Goal: Communication & Community: Answer question/provide support

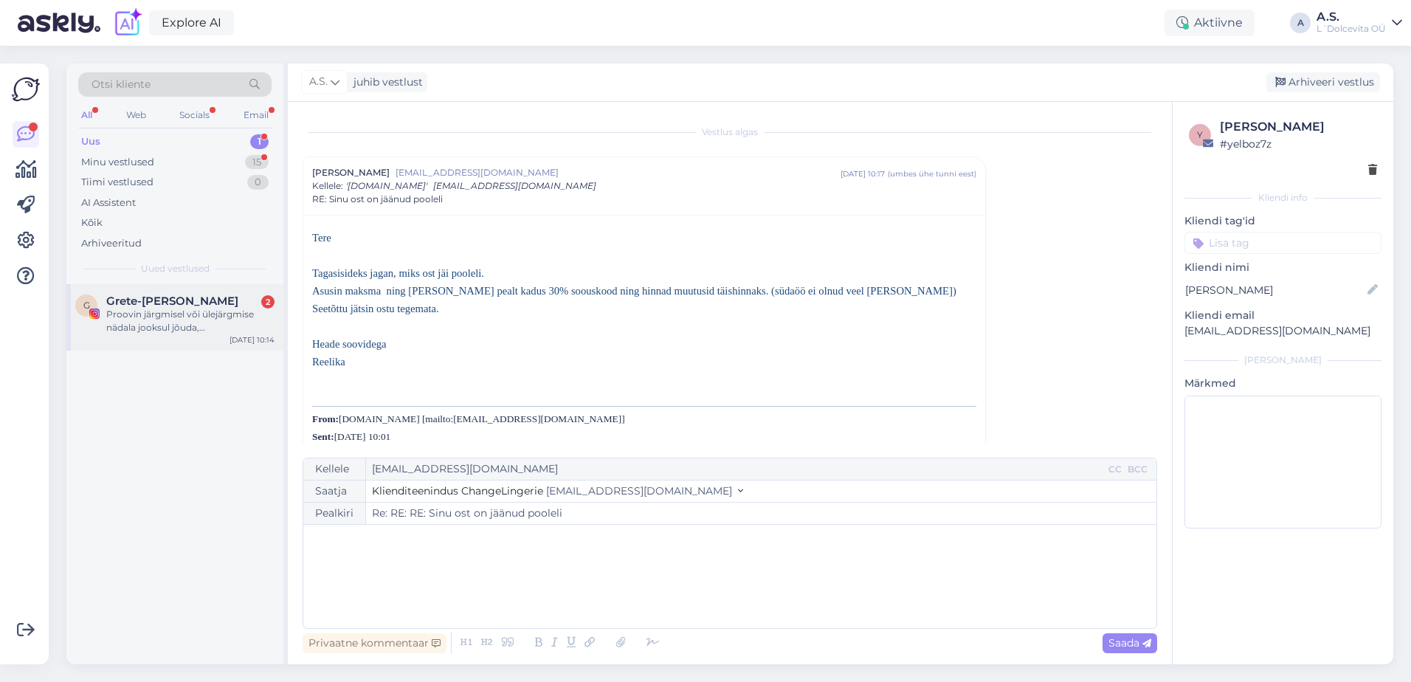
scroll to position [1949, 0]
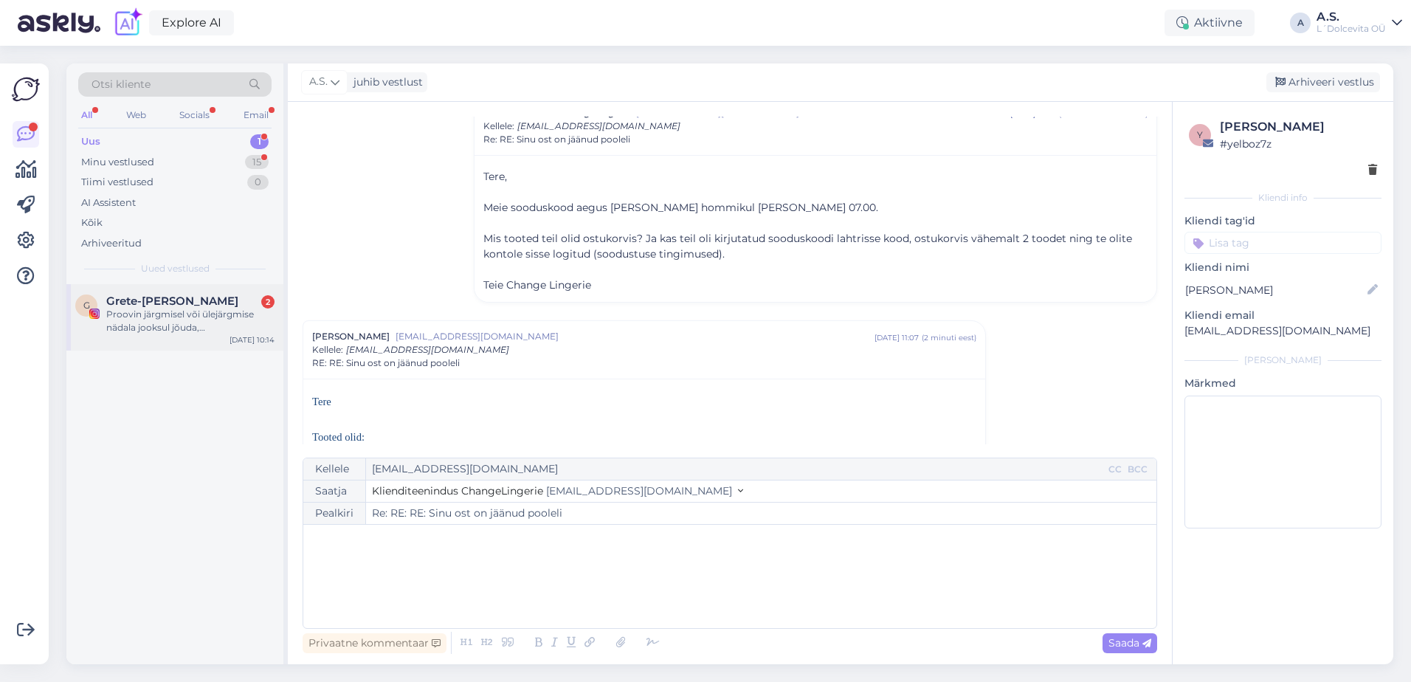
click at [199, 318] on div "Proovin järgmisel või ülejärgmise nädala jooksul jõuda, [PERSON_NAME] enne tule…" at bounding box center [190, 321] width 168 height 27
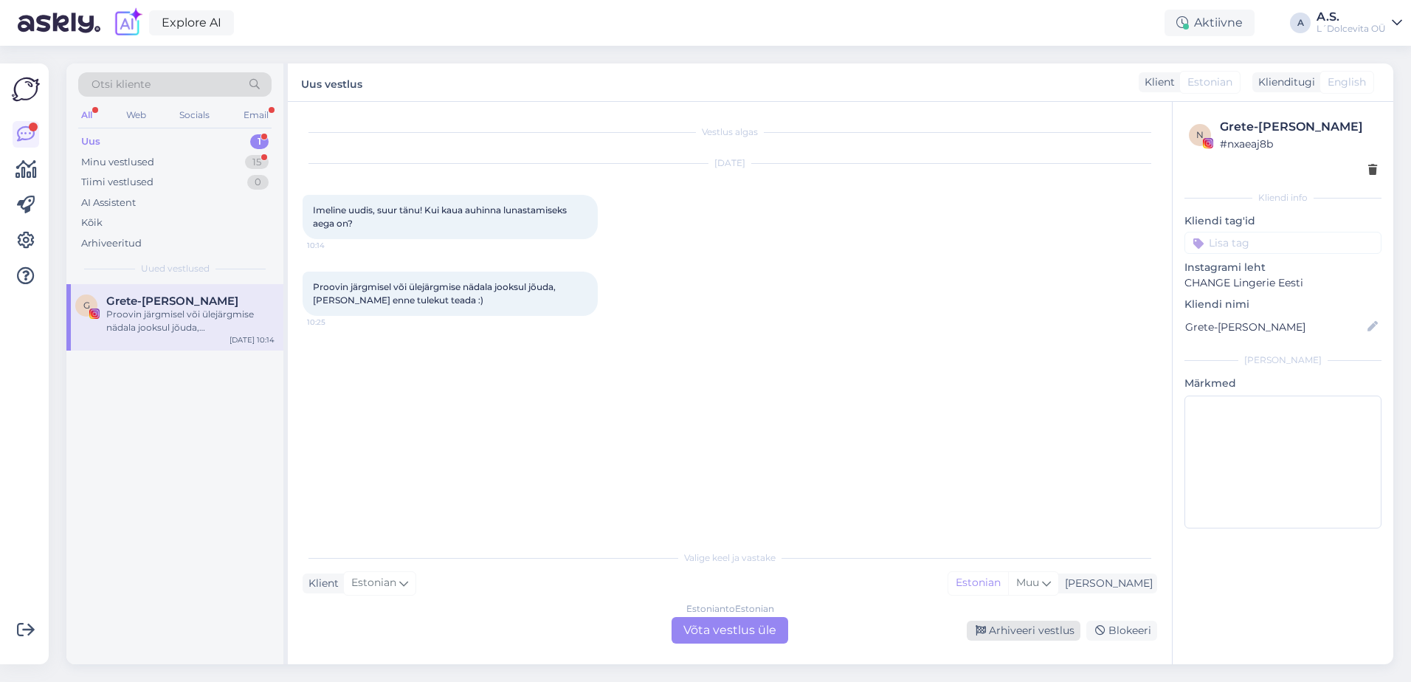
click at [1017, 631] on div "Arhiveeri vestlus" at bounding box center [1023, 630] width 114 height 20
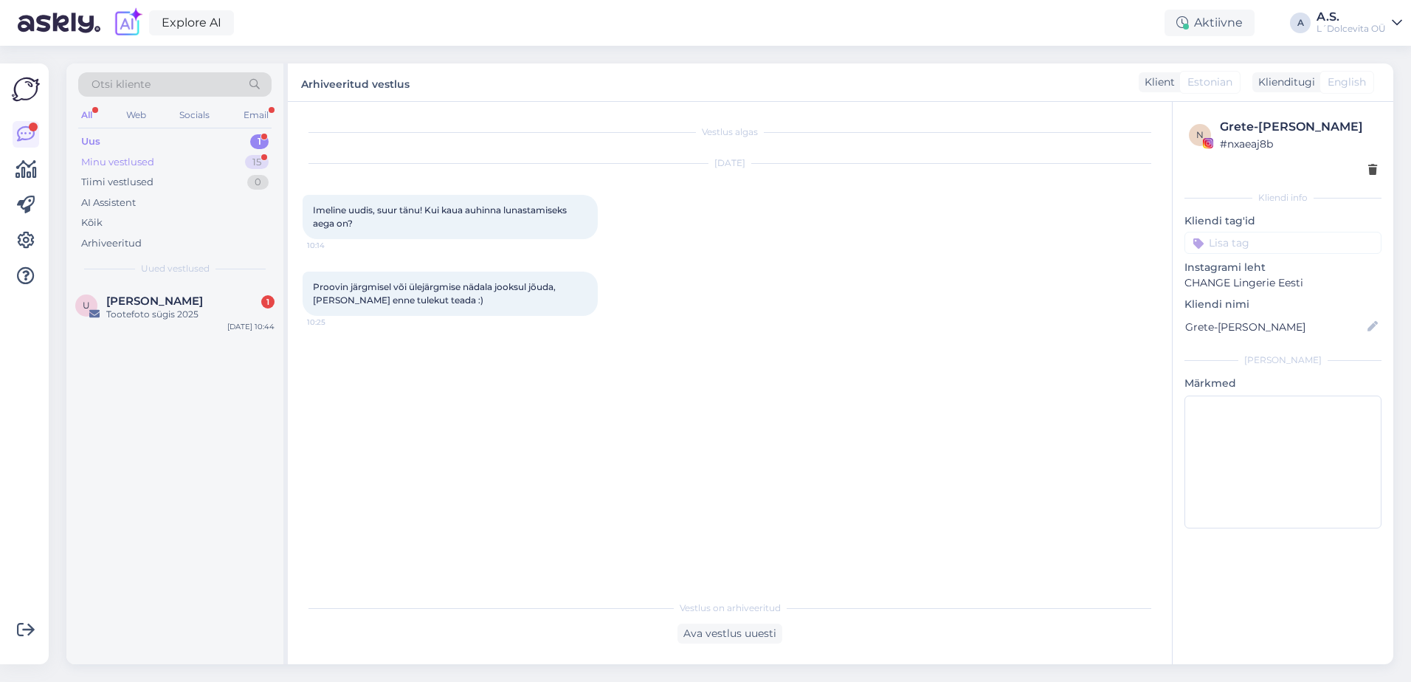
click at [109, 159] on div "Minu vestlused" at bounding box center [117, 162] width 73 height 15
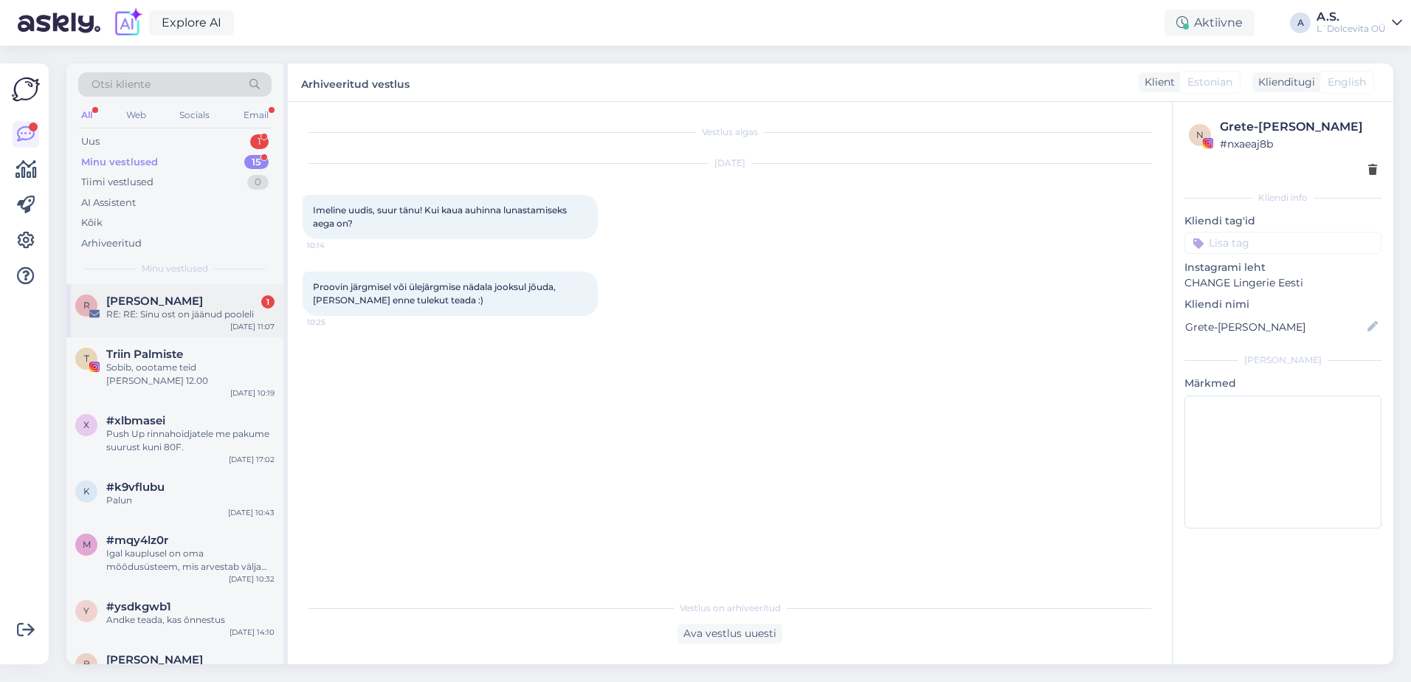
click at [153, 322] on div "R [PERSON_NAME] 1 RE: RE: Sinu ost on jäänud pooleli [DATE] 11:07" at bounding box center [174, 310] width 217 height 53
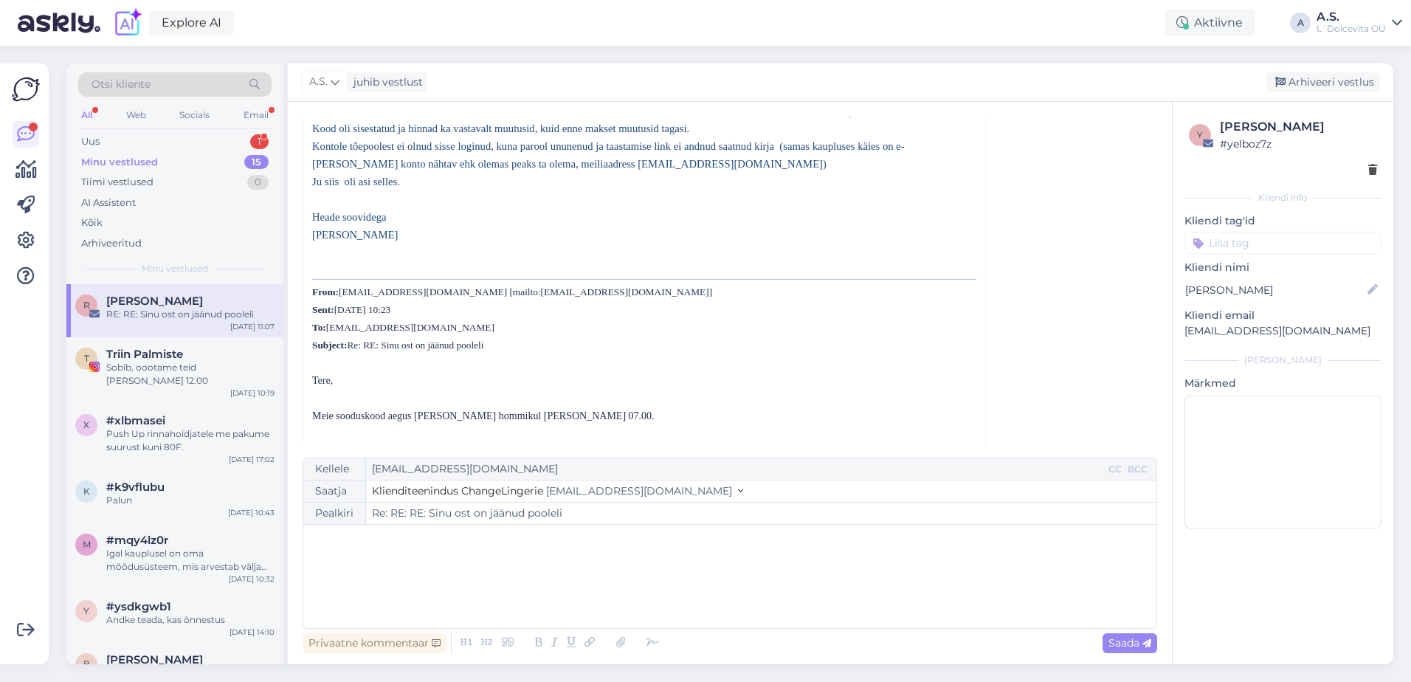
scroll to position [480, 0]
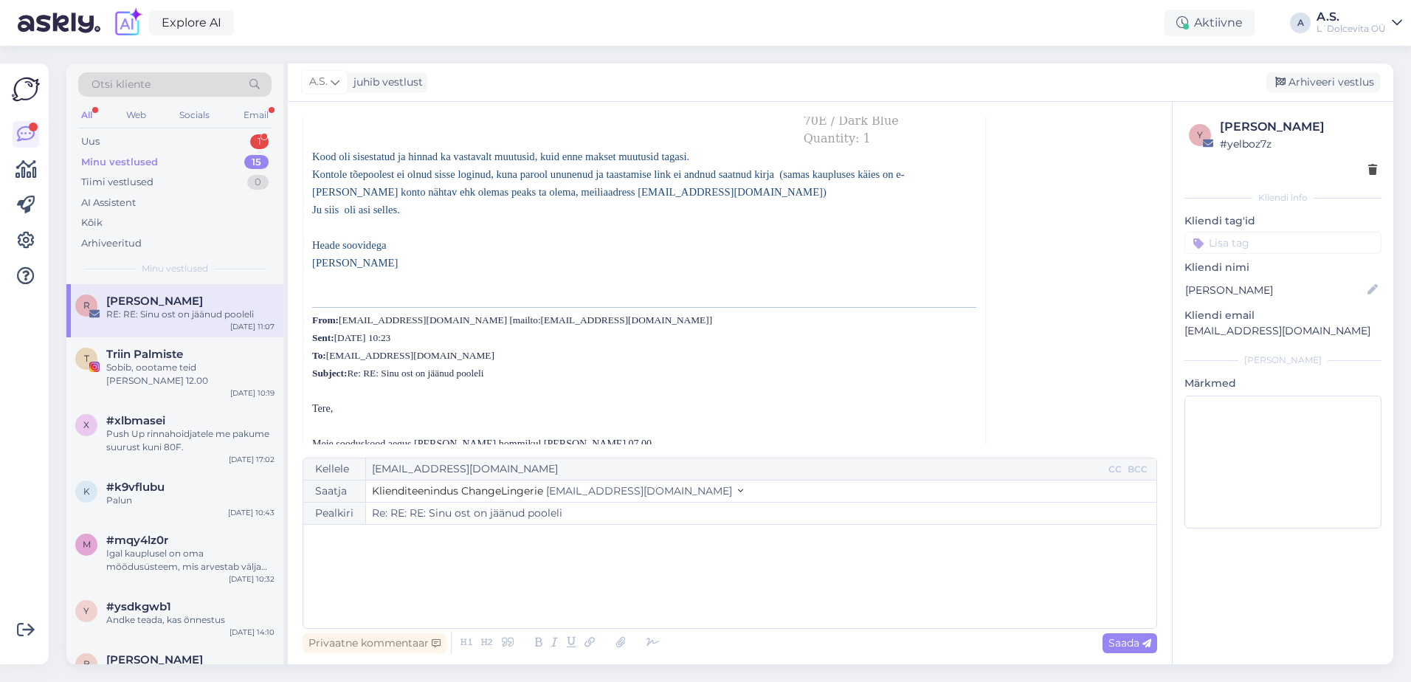
click at [755, 561] on div "﻿" at bounding box center [730, 576] width 838 height 89
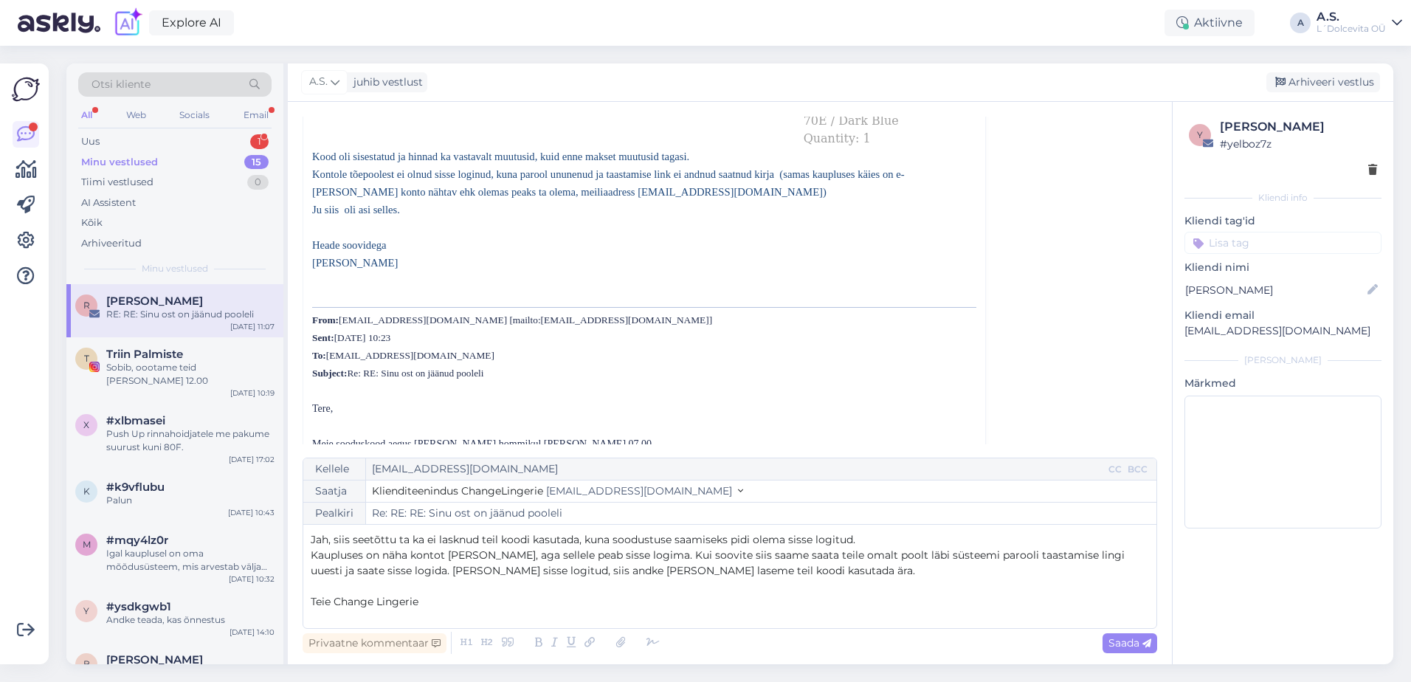
click at [859, 538] on p "Jah, siis seetõttu ta ka ei lasknud teil koodi kasutada, kuna soodustuse saamis…" at bounding box center [730, 539] width 838 height 15
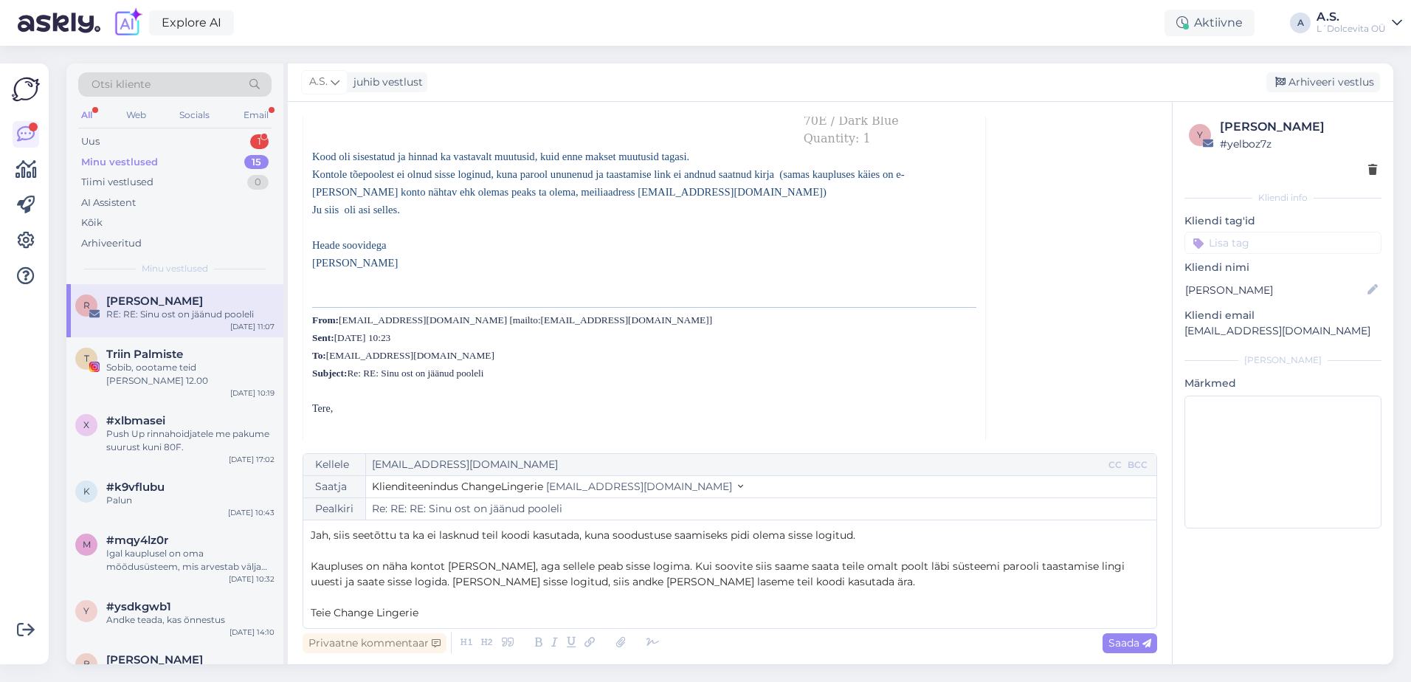
click at [628, 565] on span "Kaupluses on näha kontot [PERSON_NAME], aga sellele peab sisse logima. Kui soov…" at bounding box center [719, 573] width 817 height 29
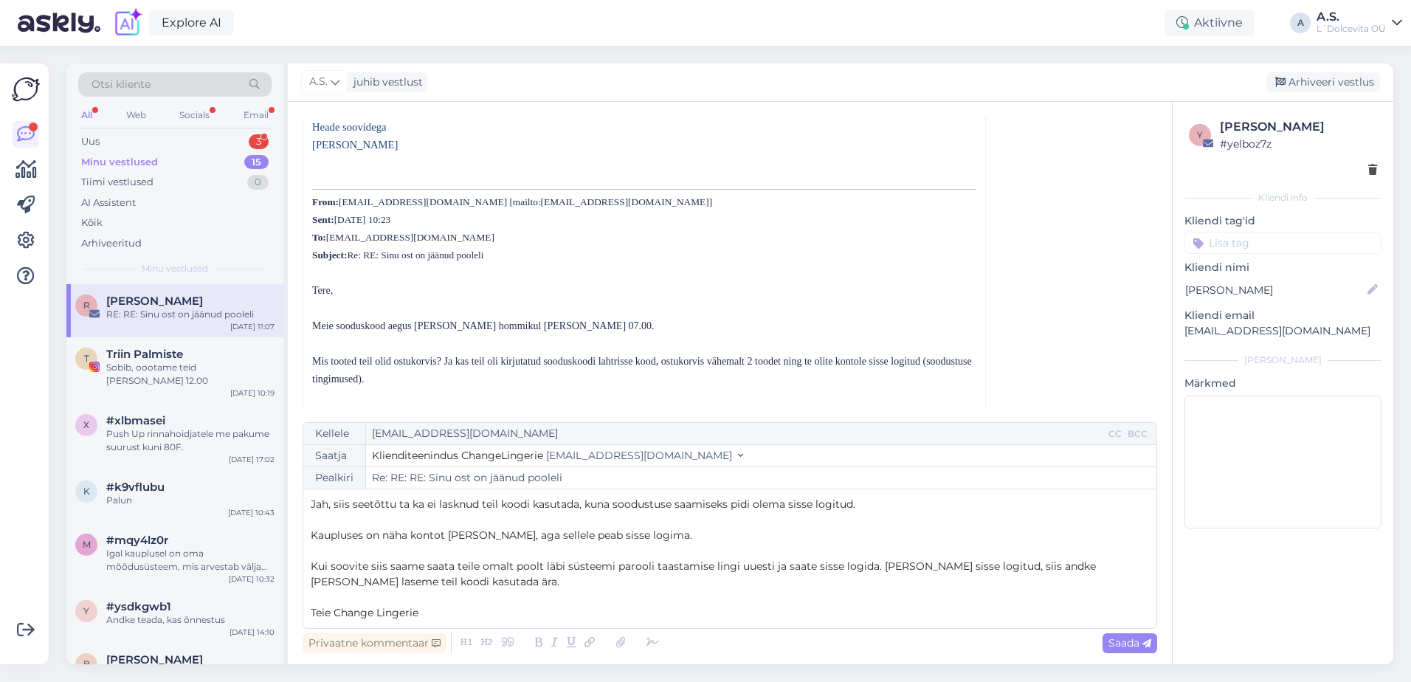
scroll to position [627, 0]
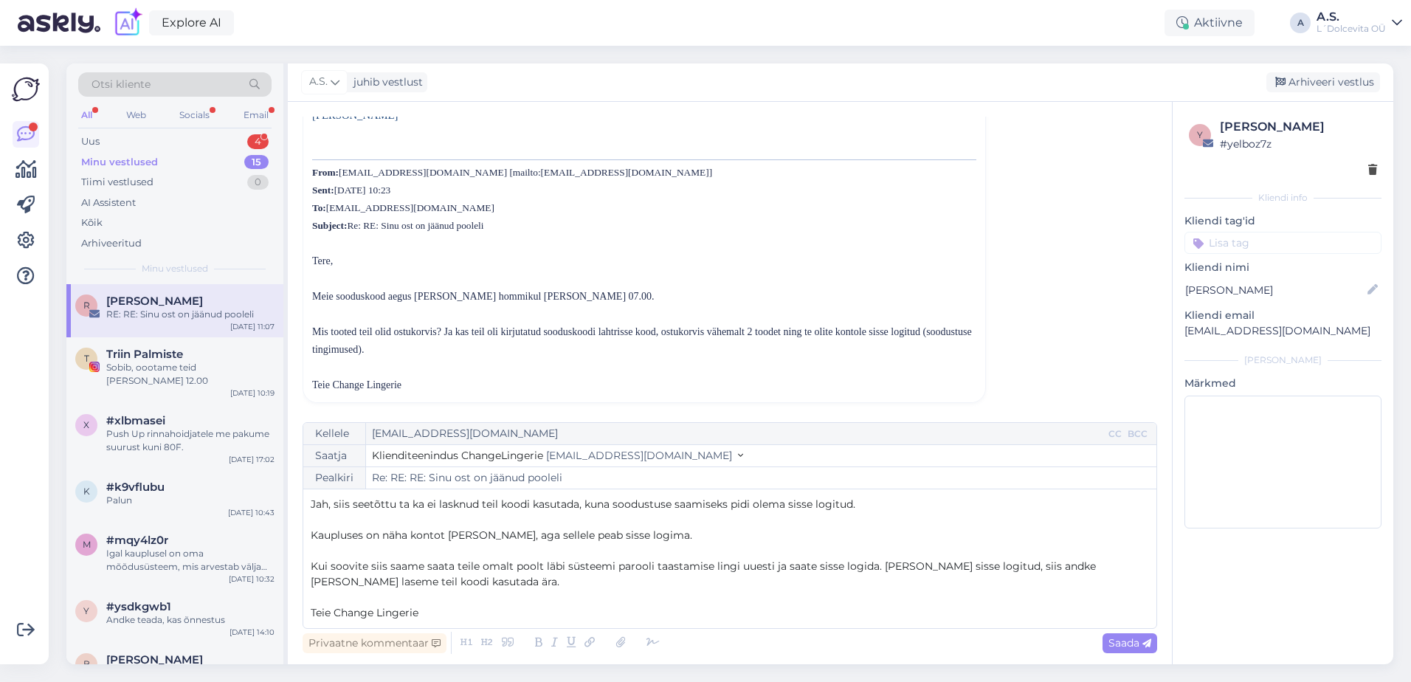
click at [131, 323] on div "R [PERSON_NAME] RE: RE: Sinu ost on jäänud pooleli [DATE] 11:07" at bounding box center [174, 310] width 217 height 53
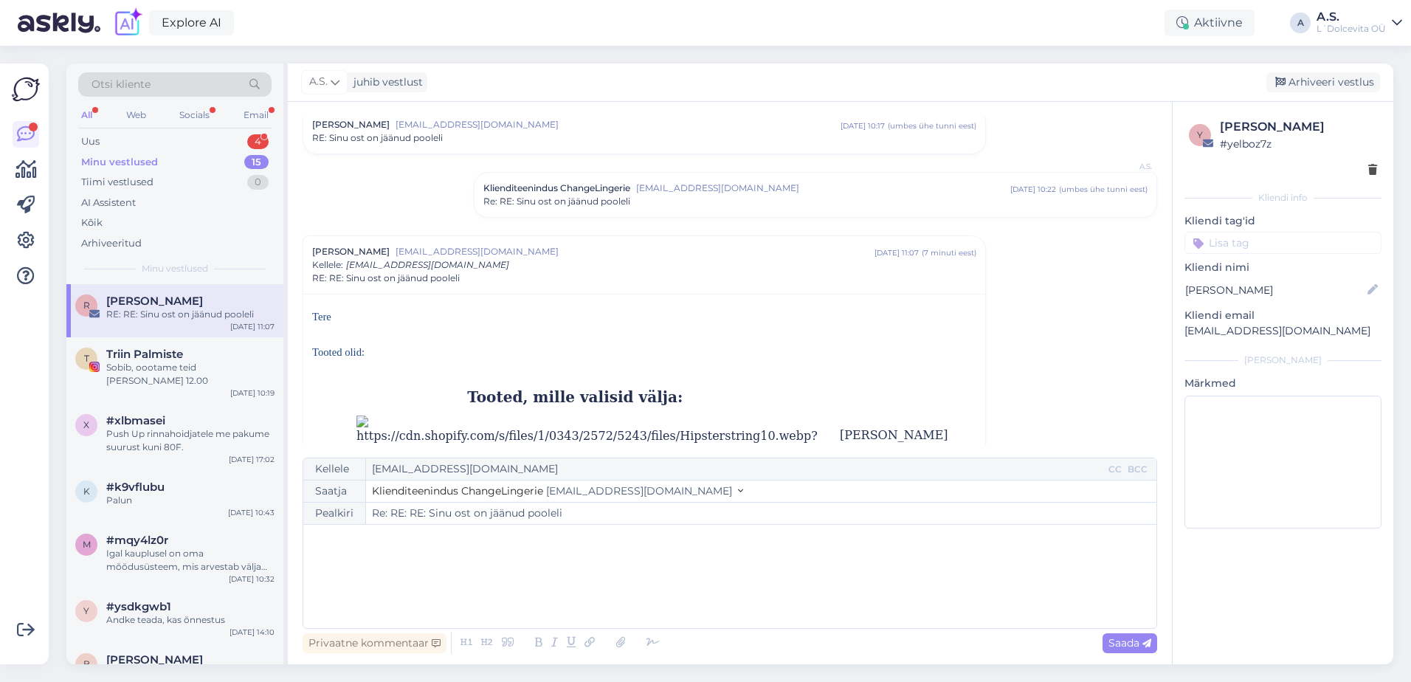
scroll to position [0, 0]
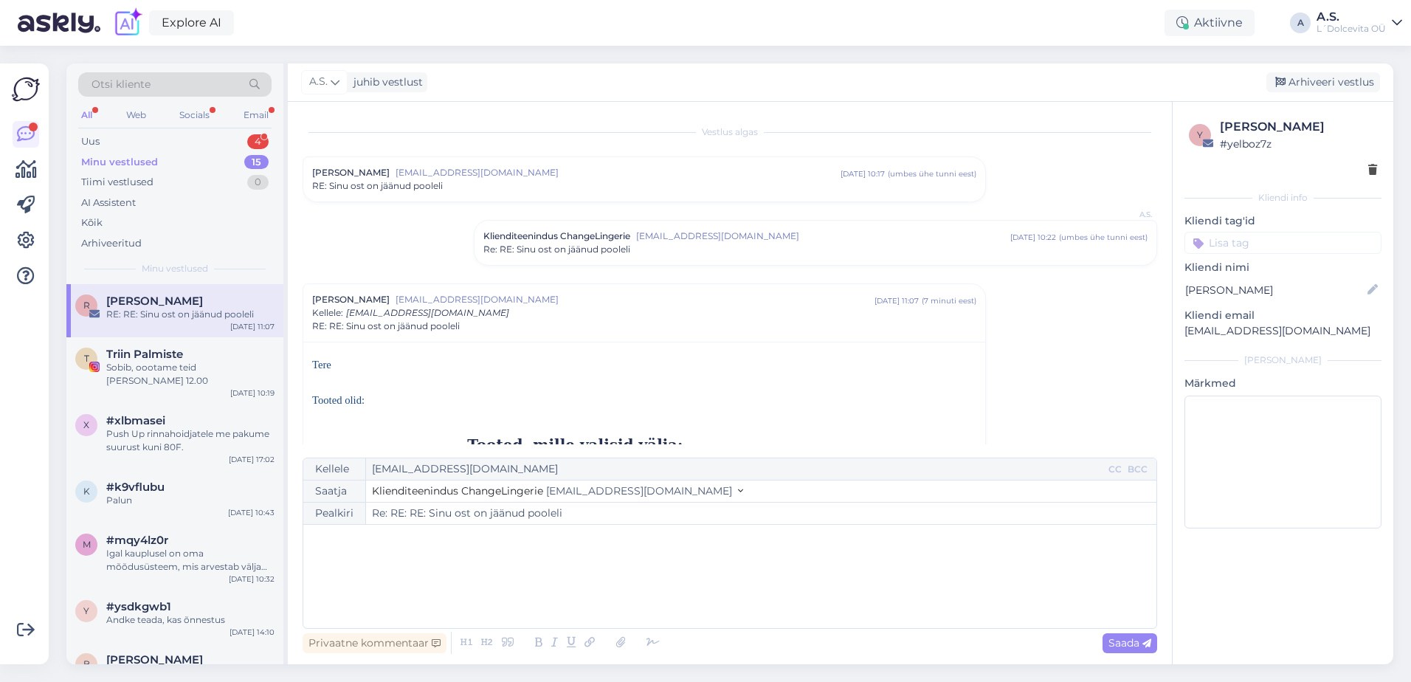
click at [505, 305] on span "[EMAIL_ADDRESS][DOMAIN_NAME]" at bounding box center [634, 299] width 479 height 13
click at [519, 243] on span "Re: RE: Sinu ost on jäänud pooleli" at bounding box center [556, 249] width 147 height 13
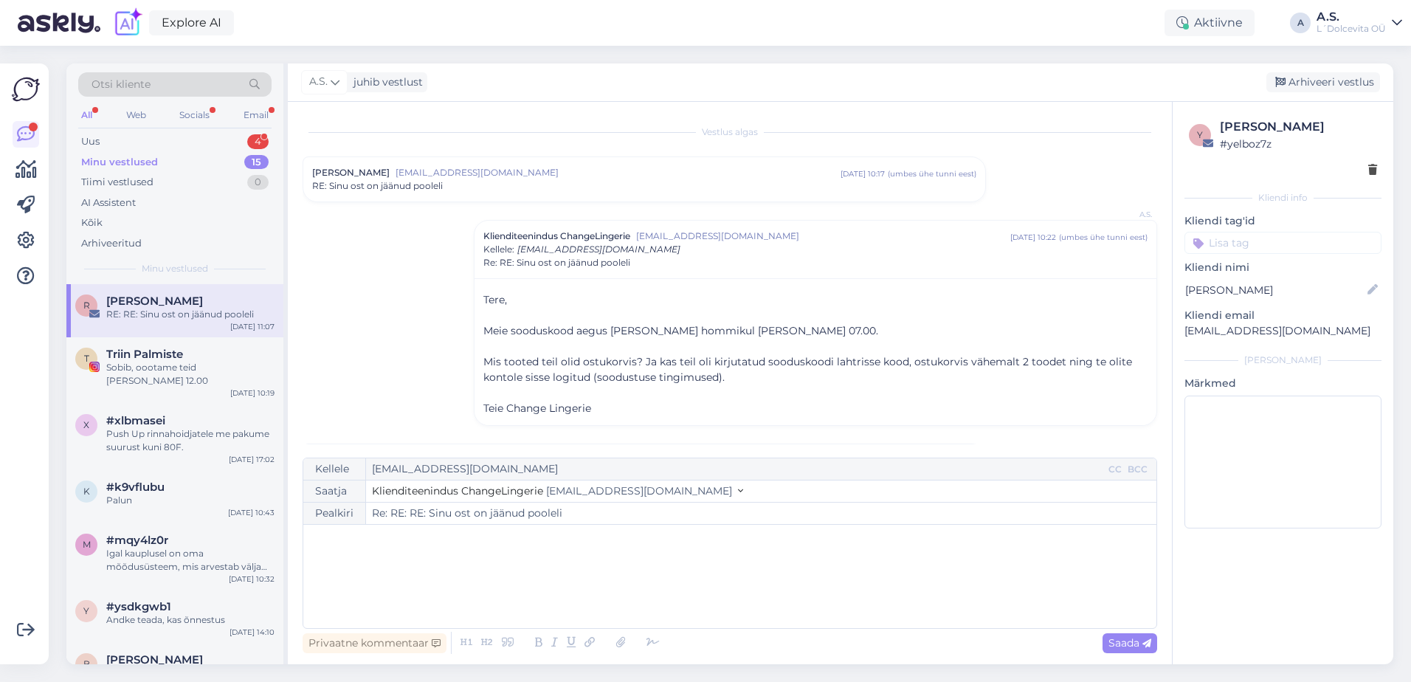
click at [422, 184] on span "RE: Sinu ost on jäänud pooleli" at bounding box center [377, 185] width 131 height 13
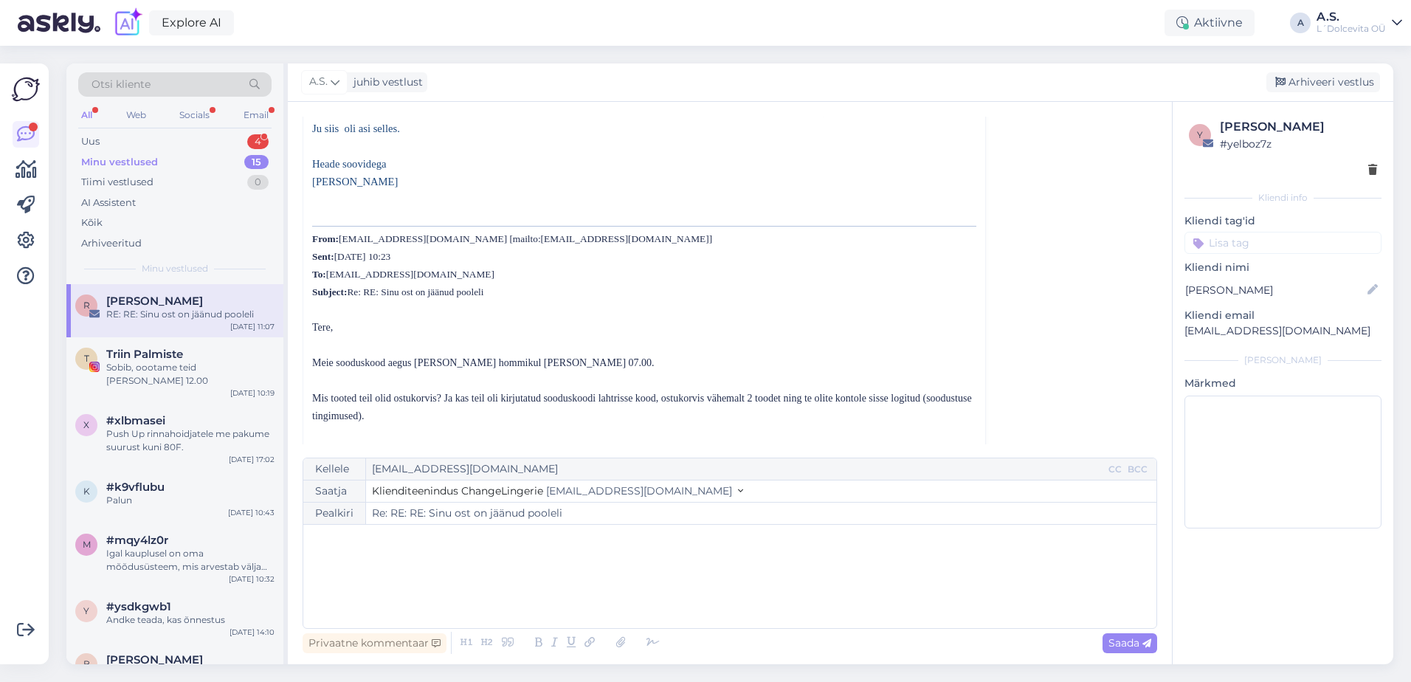
scroll to position [2483, 0]
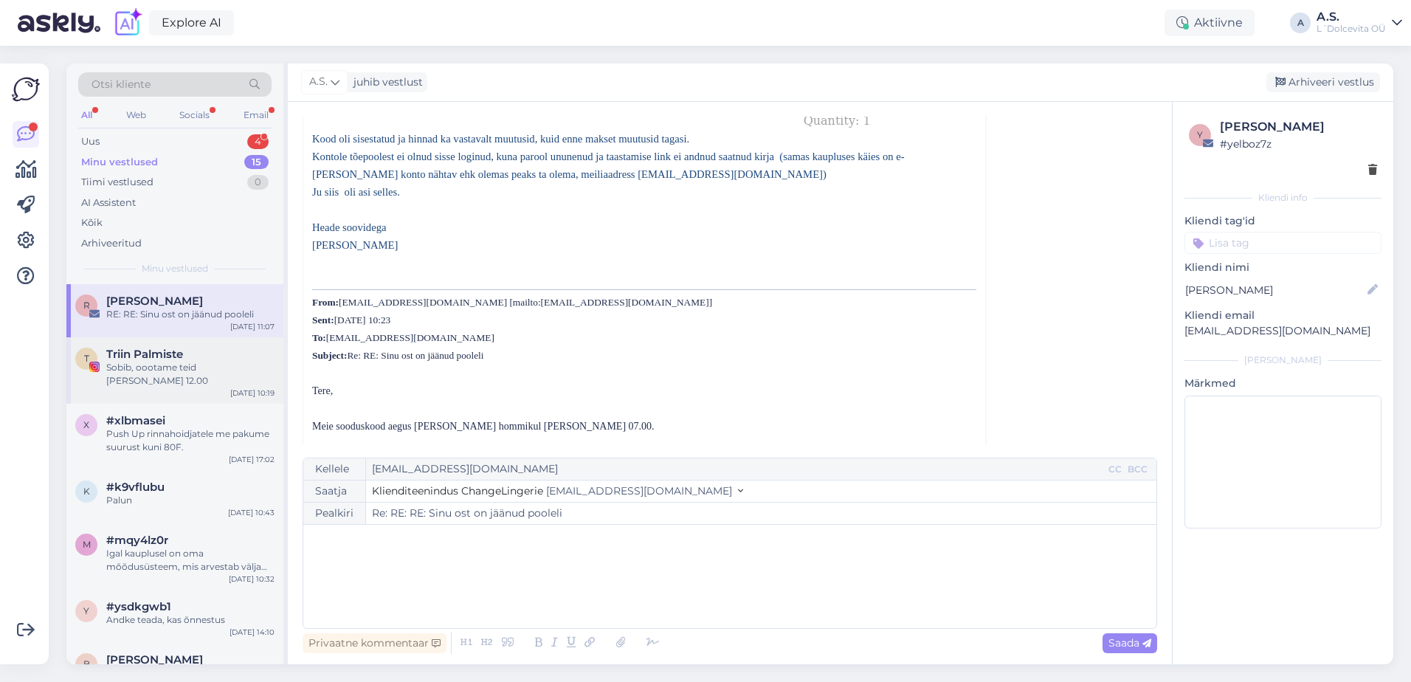
click at [159, 378] on div "T Triin Palmiste Sobib, oootame teid [PERSON_NAME] 12.00 [DATE] 10:19" at bounding box center [174, 370] width 217 height 66
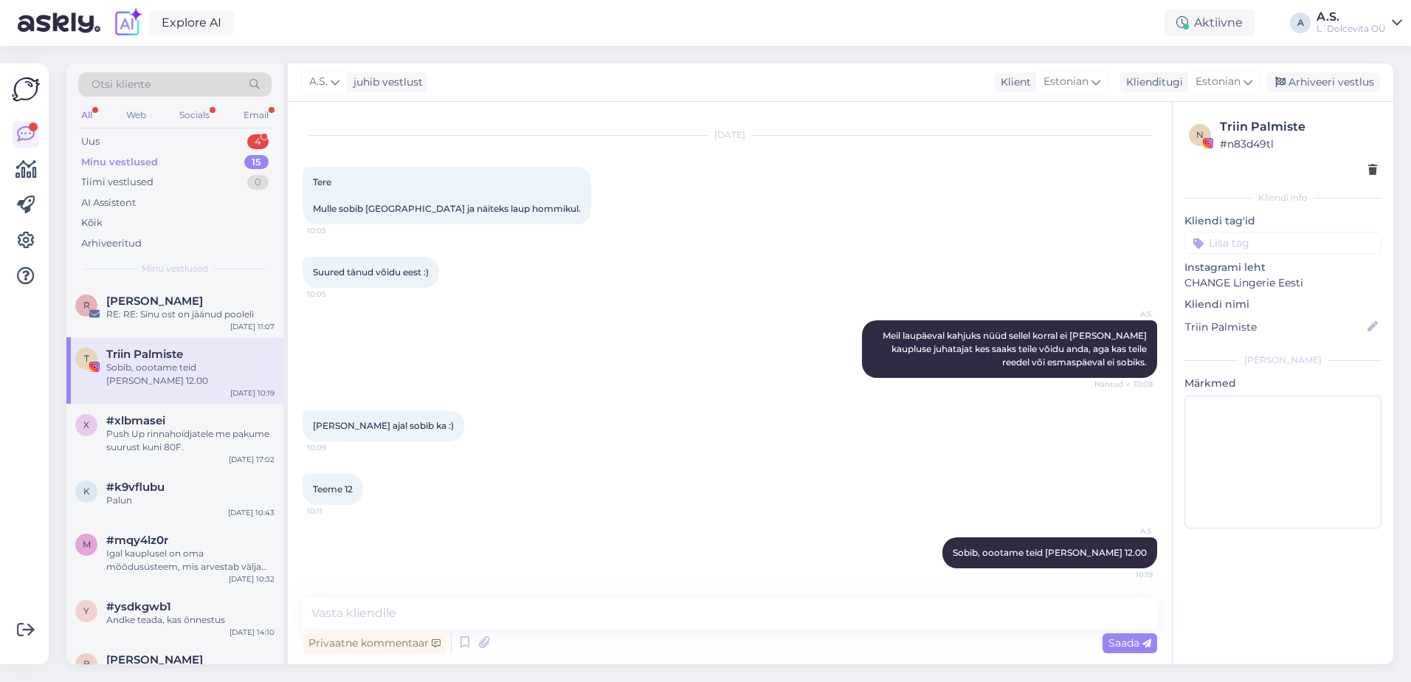
click at [206, 165] on div "Minu vestlused 15" at bounding box center [174, 162] width 193 height 21
click at [145, 324] on div "R [PERSON_NAME] RE: RE: Sinu ost on jäänud pooleli [DATE] 11:07" at bounding box center [174, 310] width 217 height 53
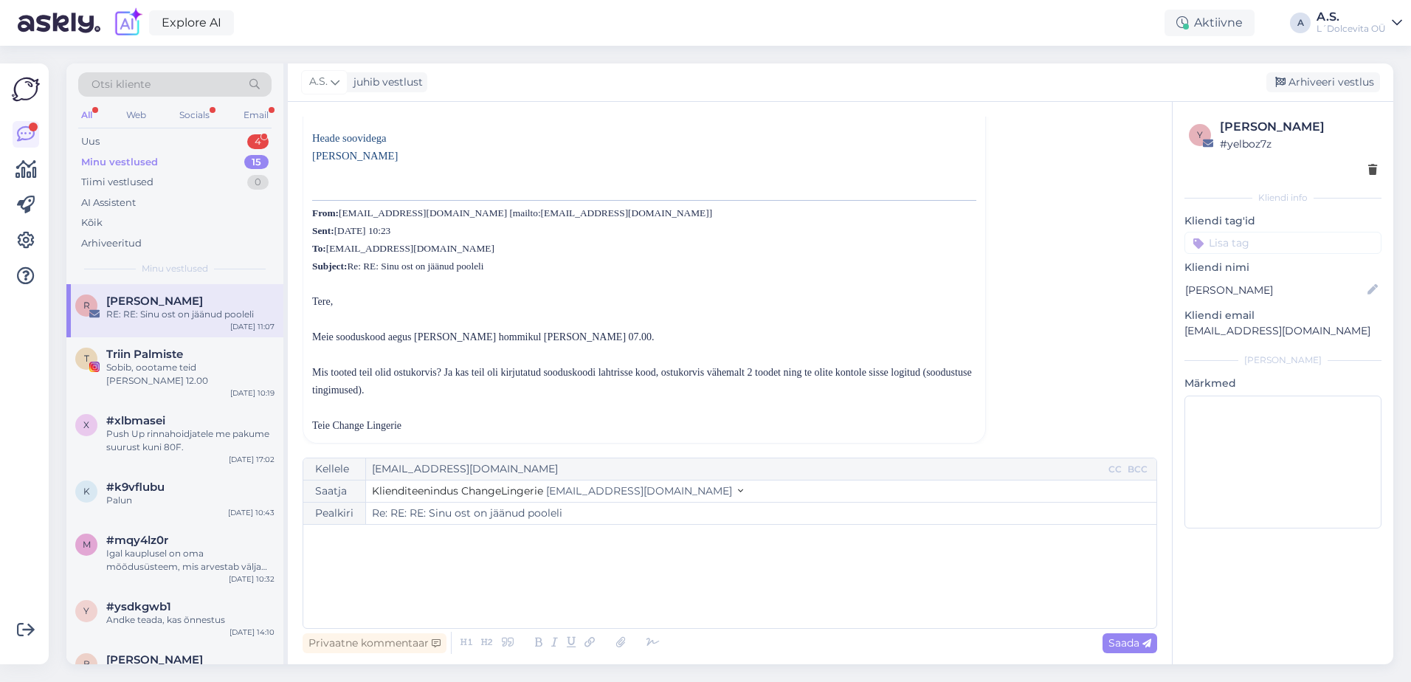
scroll to position [701, 0]
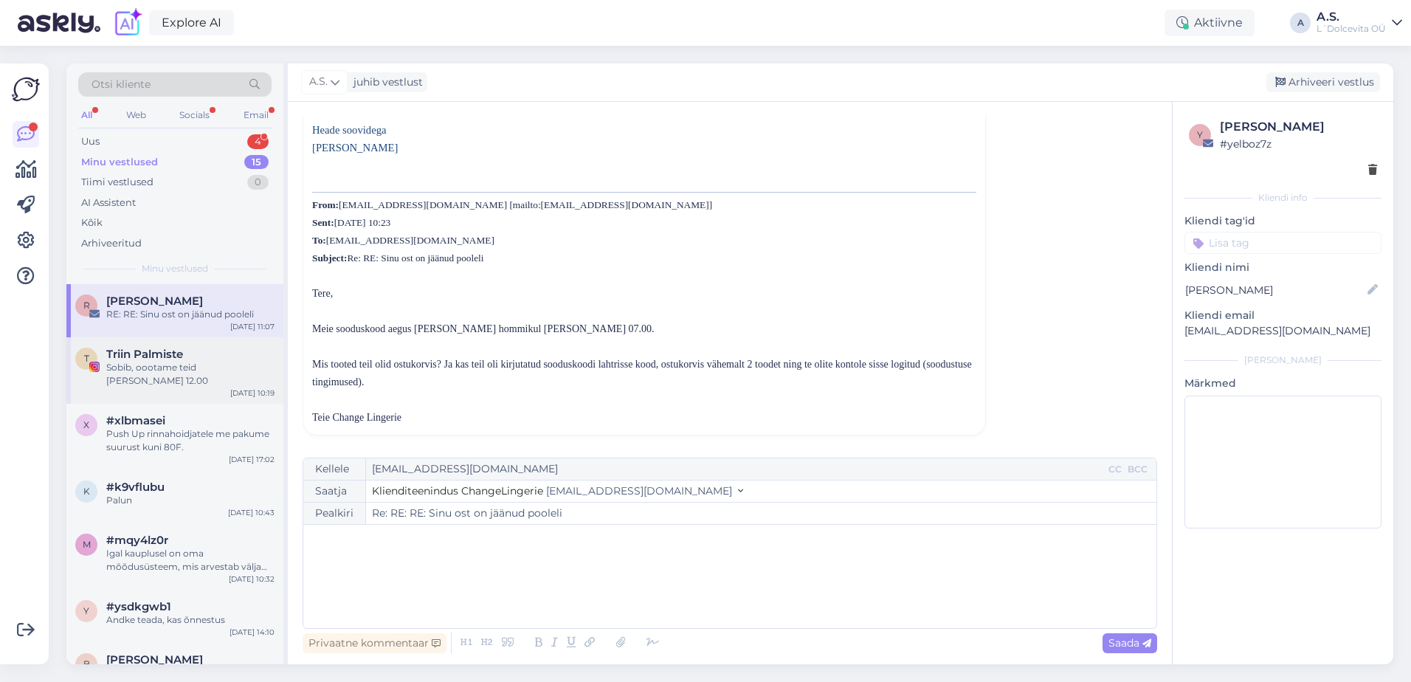
click at [139, 375] on div "T Triin Palmiste Sobib, oootame teid [PERSON_NAME] 12.00 [DATE] 10:19" at bounding box center [174, 370] width 217 height 66
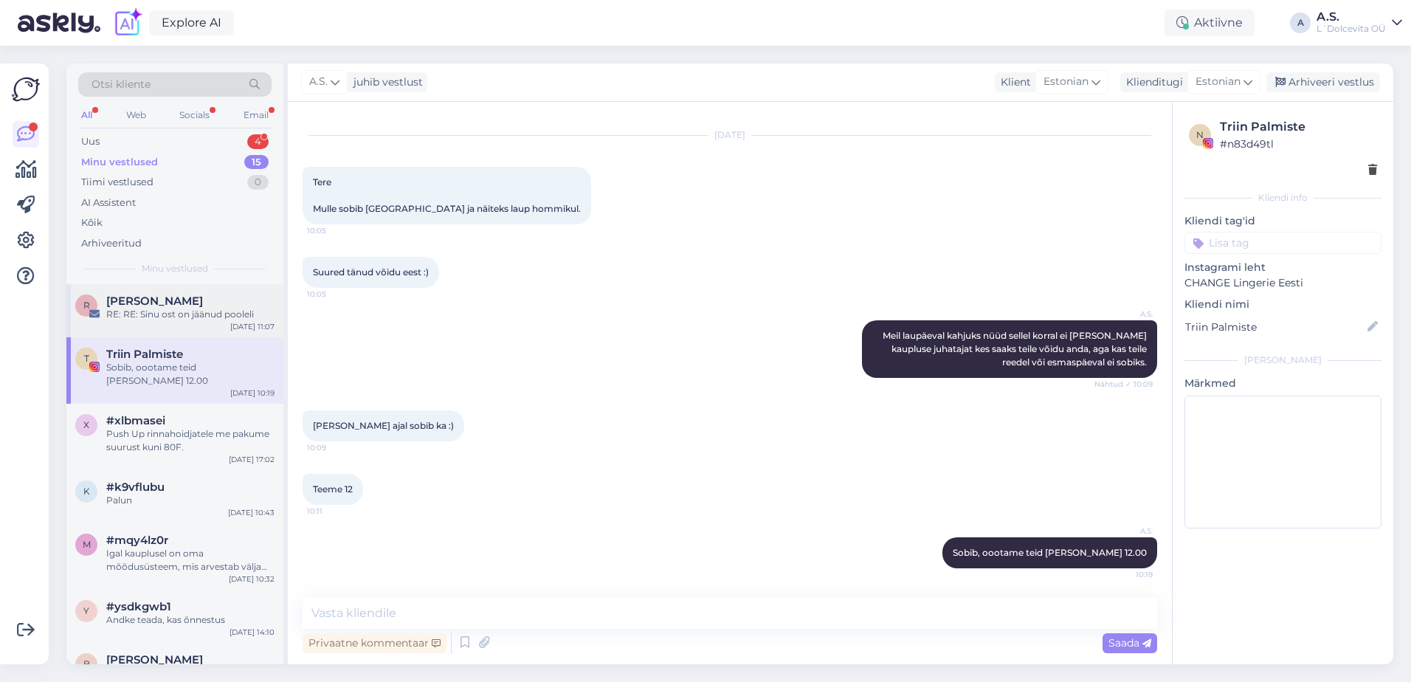
click at [149, 309] on div "RE: RE: Sinu ost on jäänud pooleli" at bounding box center [190, 314] width 168 height 13
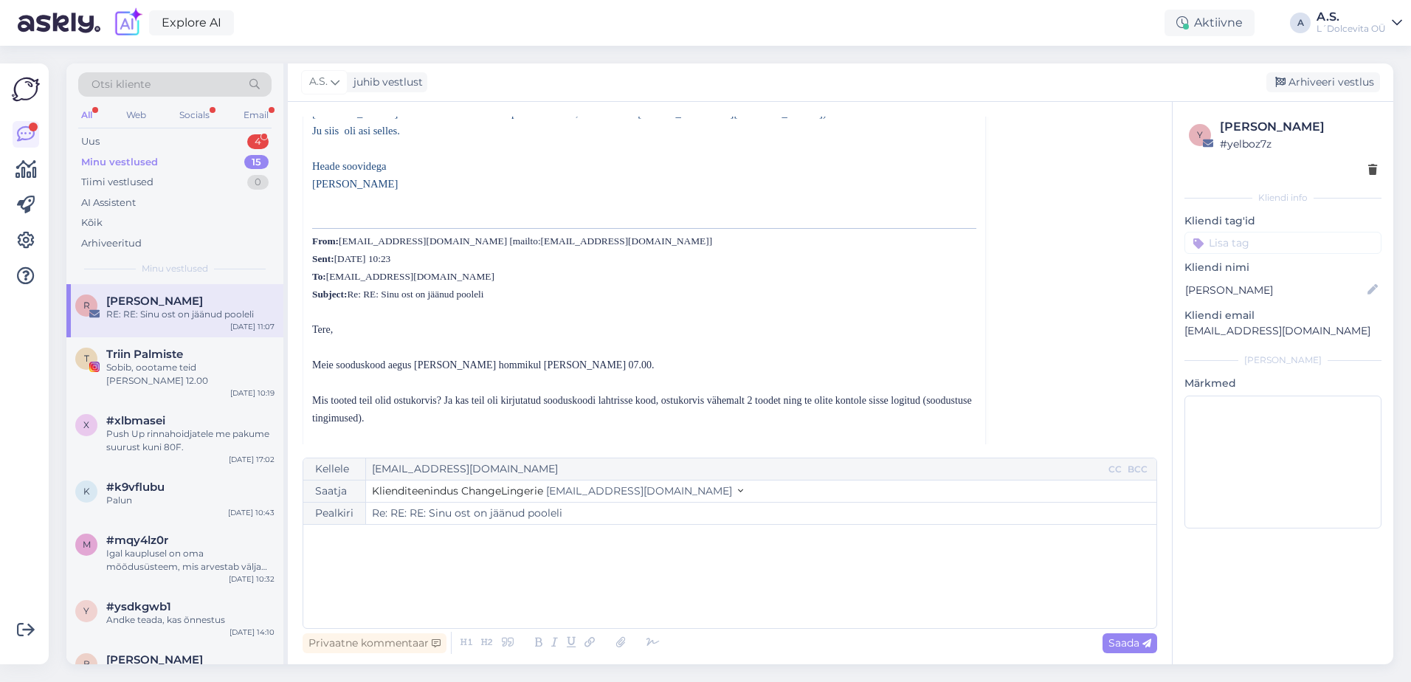
scroll to position [701, 0]
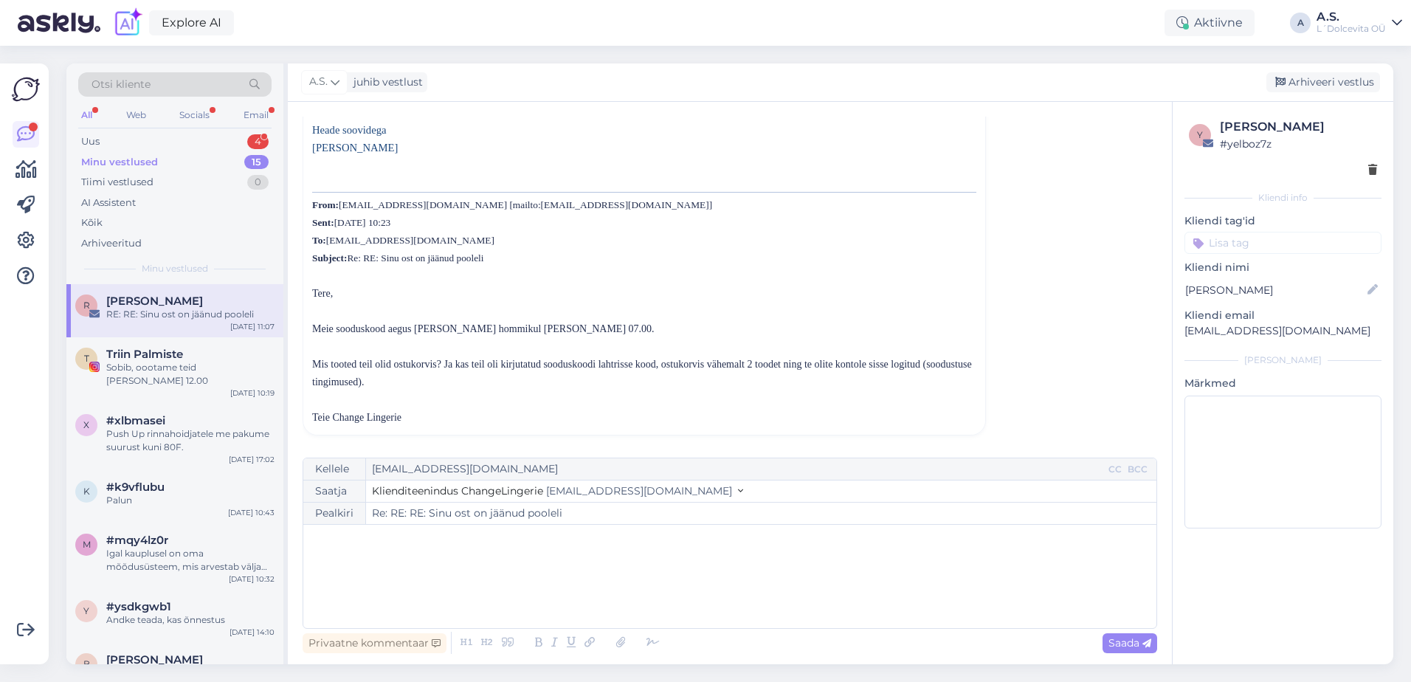
click at [474, 564] on div "﻿" at bounding box center [730, 576] width 838 height 89
click at [133, 159] on div "Minu vestlused" at bounding box center [119, 162] width 77 height 15
click at [184, 319] on div "RE: RE: Sinu ost on jäänud pooleli" at bounding box center [190, 314] width 168 height 13
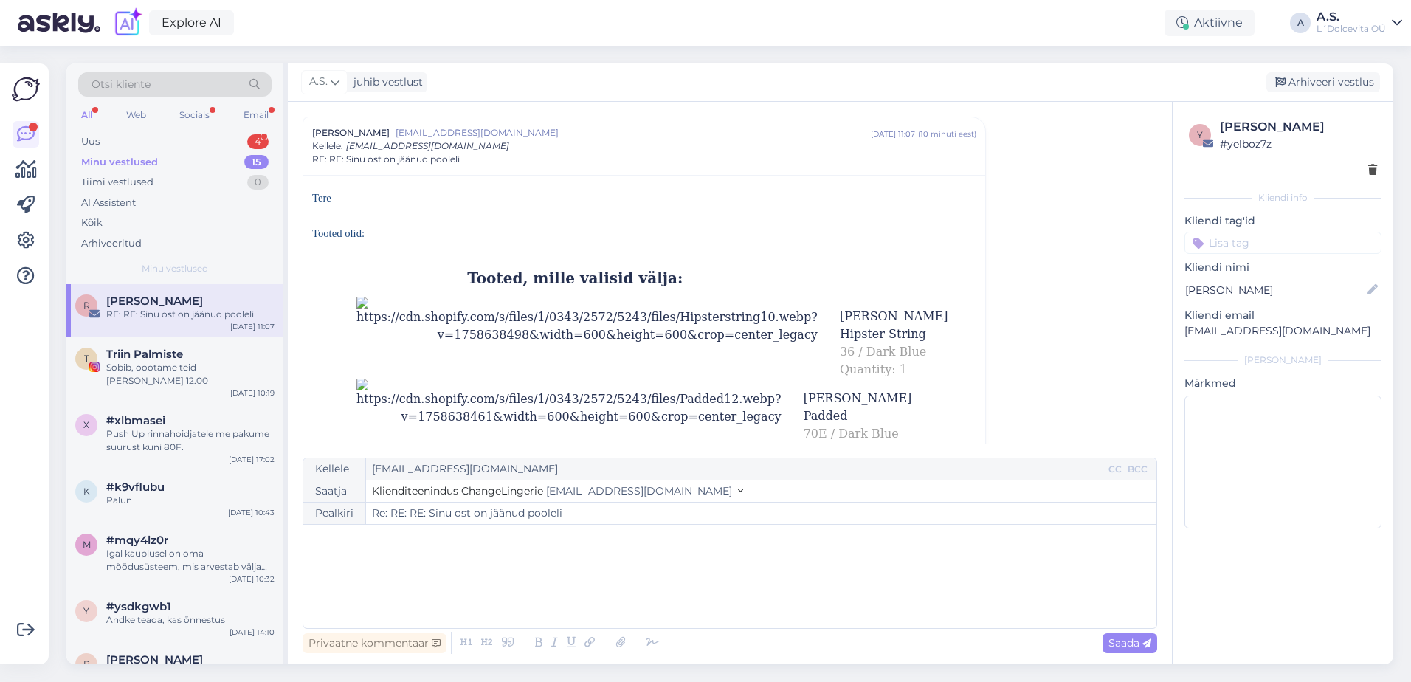
click at [133, 162] on div "Minu vestlused" at bounding box center [119, 162] width 77 height 15
click at [119, 137] on div "Uus 4" at bounding box center [174, 141] width 193 height 21
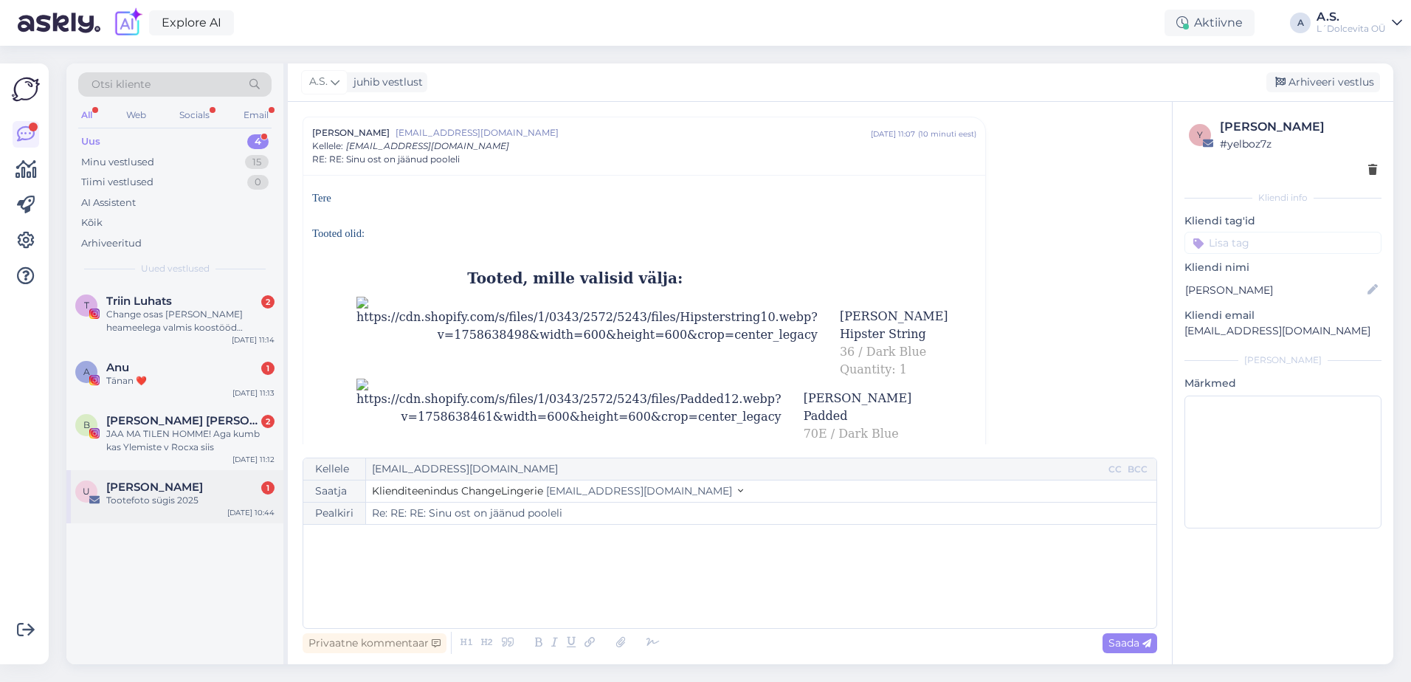
click at [198, 509] on div "U [PERSON_NAME] 1 Tootefoto sügis [DATE] 10:44" at bounding box center [174, 496] width 217 height 53
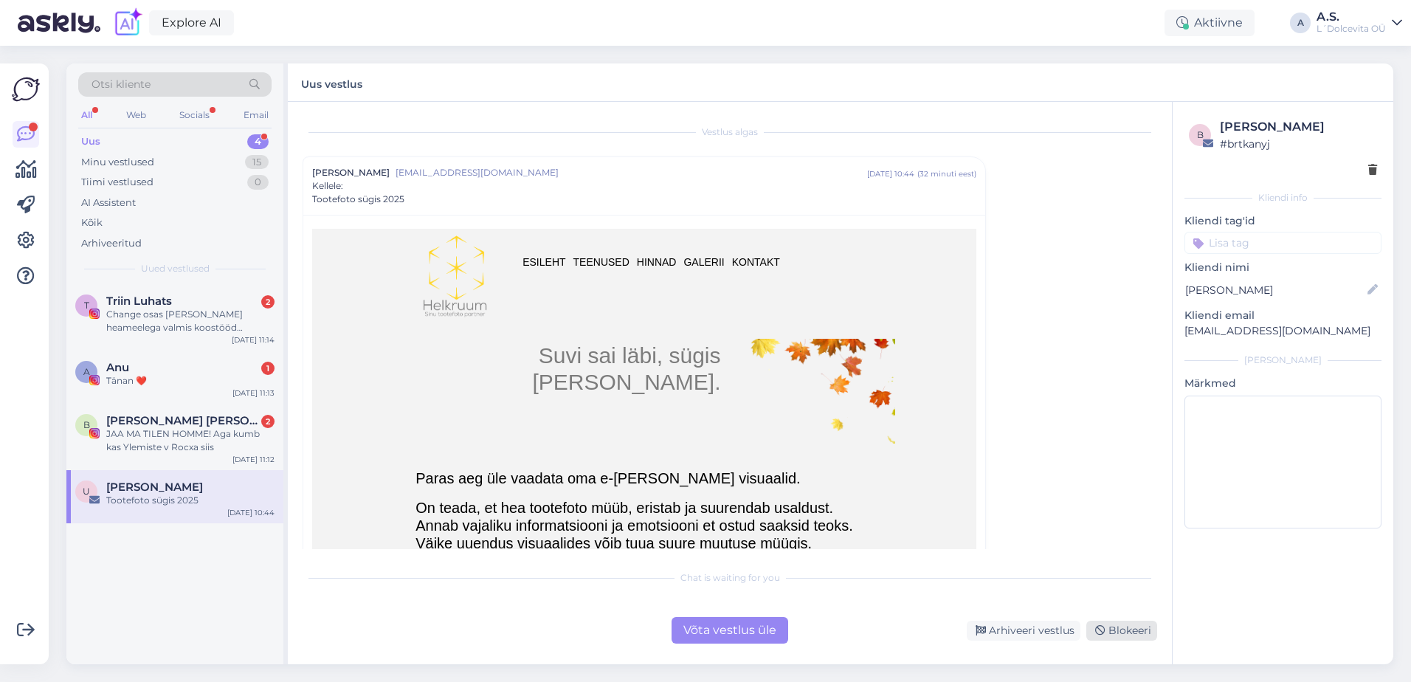
click at [1115, 631] on div "Blokeeri" at bounding box center [1121, 630] width 71 height 20
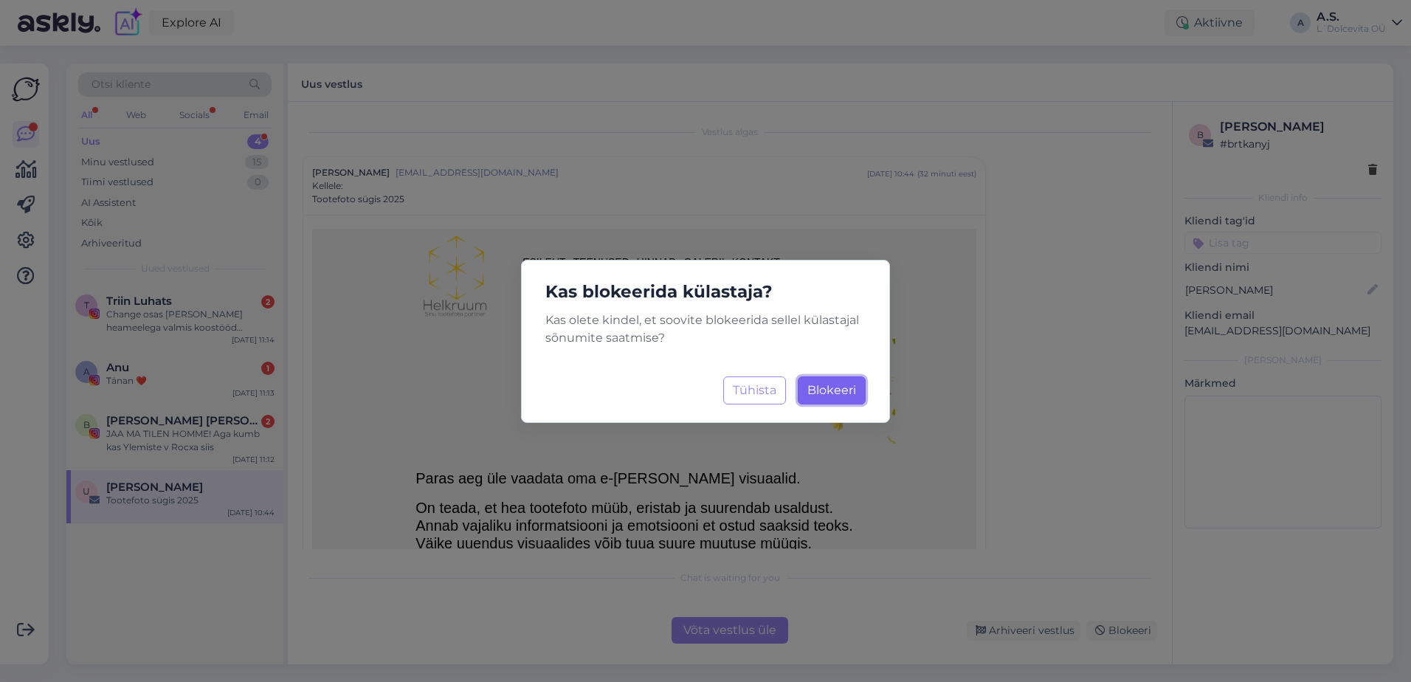
click at [820, 387] on span "Blokeeri" at bounding box center [831, 390] width 49 height 14
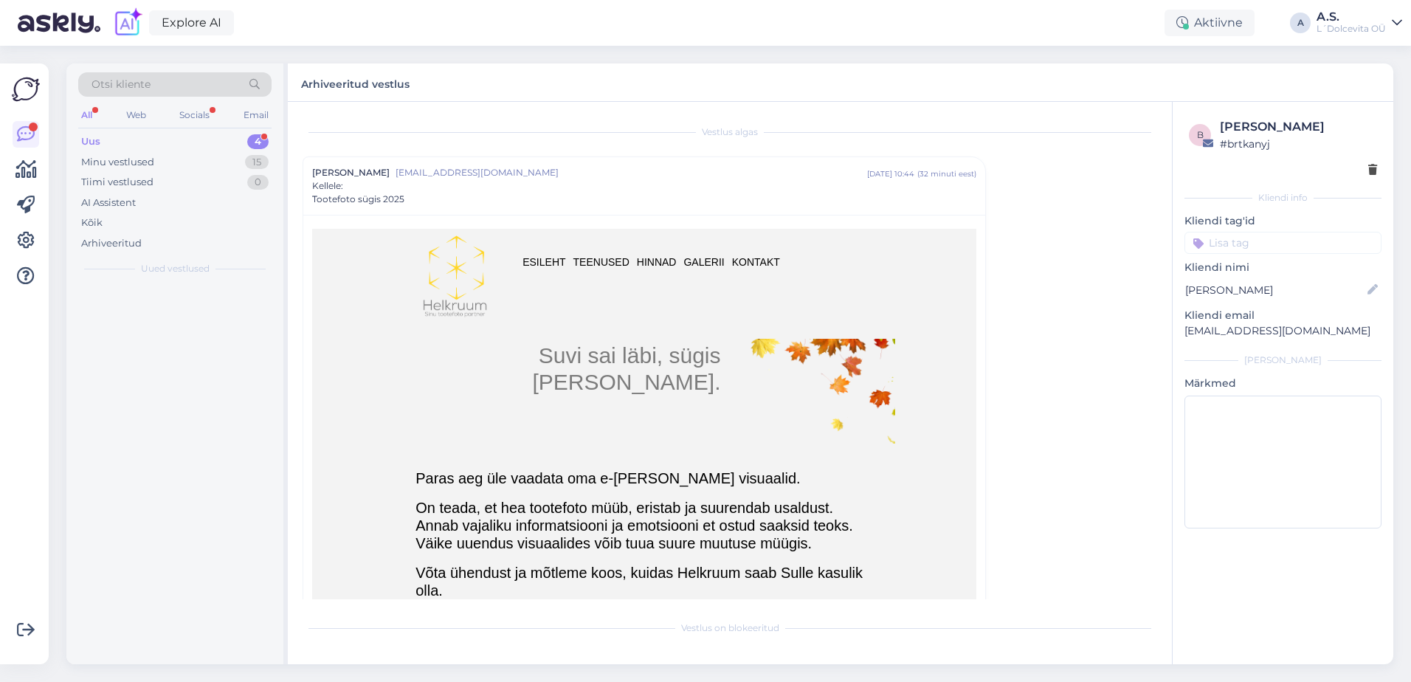
scroll to position [40, 0]
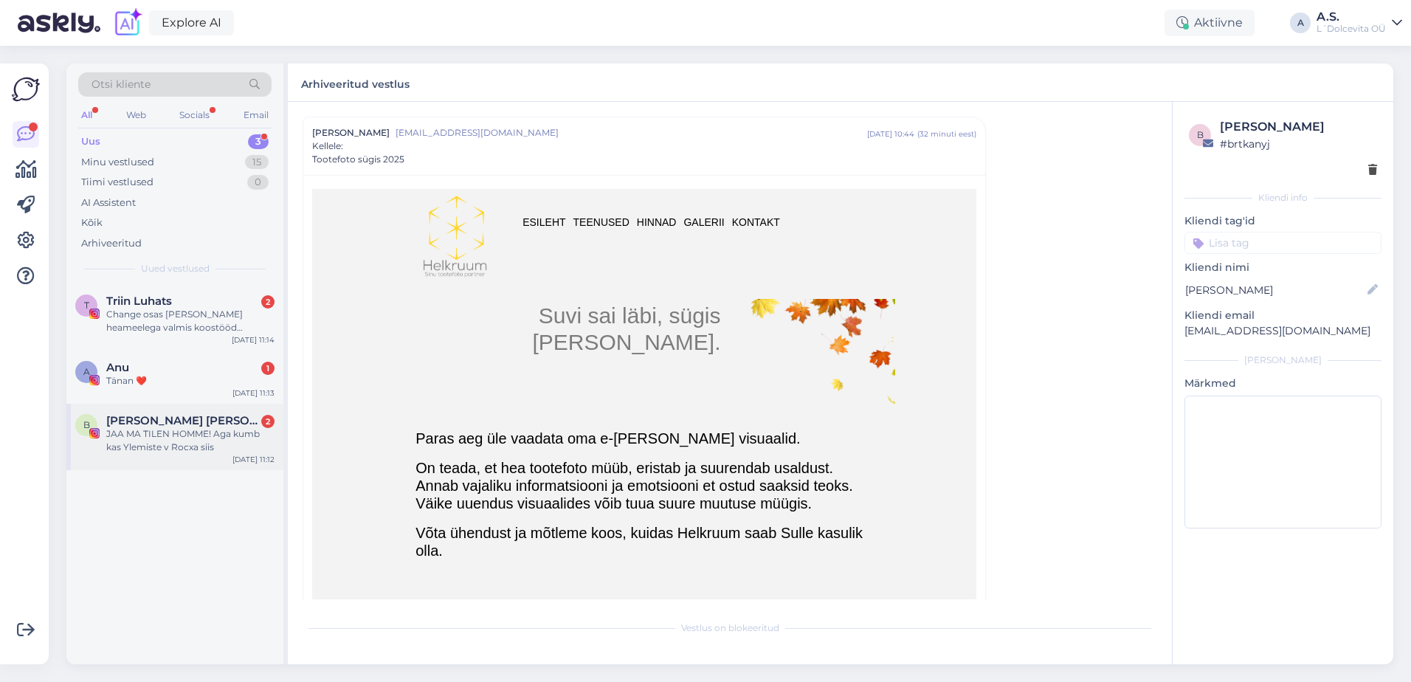
click at [204, 459] on div "B [PERSON_NAME] [PERSON_NAME] 🐝🐺 2 JAA MA TILEN HOMME! Aga kumb kas Ylemiste v …" at bounding box center [174, 437] width 217 height 66
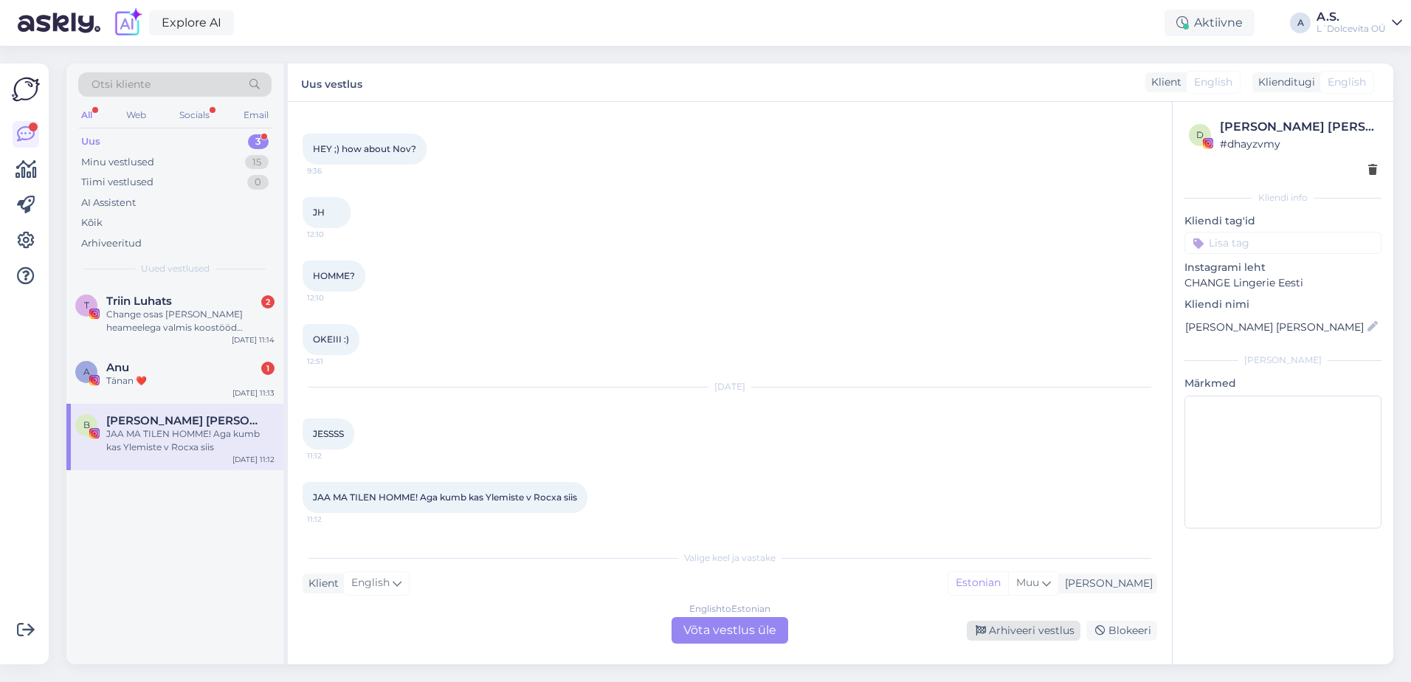
click at [1012, 625] on div "Arhiveeri vestlus" at bounding box center [1023, 630] width 114 height 20
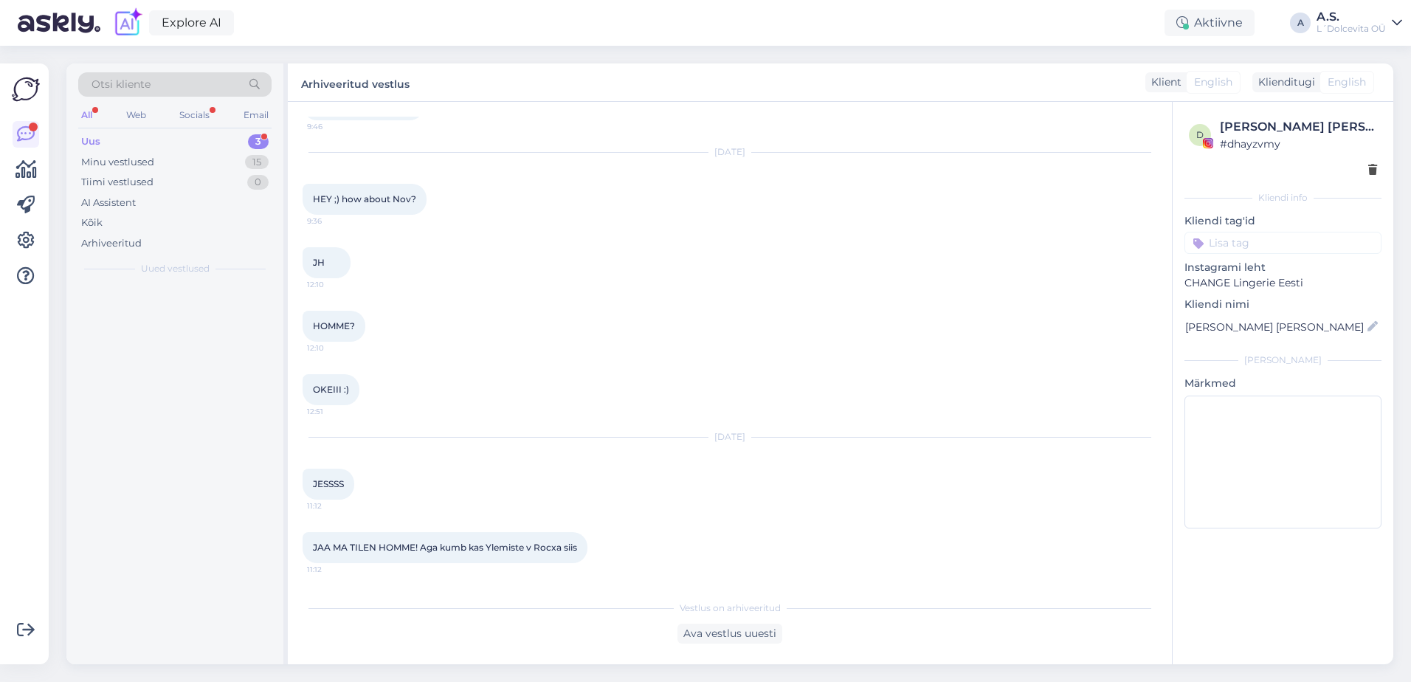
scroll to position [105, 0]
click at [210, 386] on div "Tänan ❤️" at bounding box center [190, 380] width 168 height 13
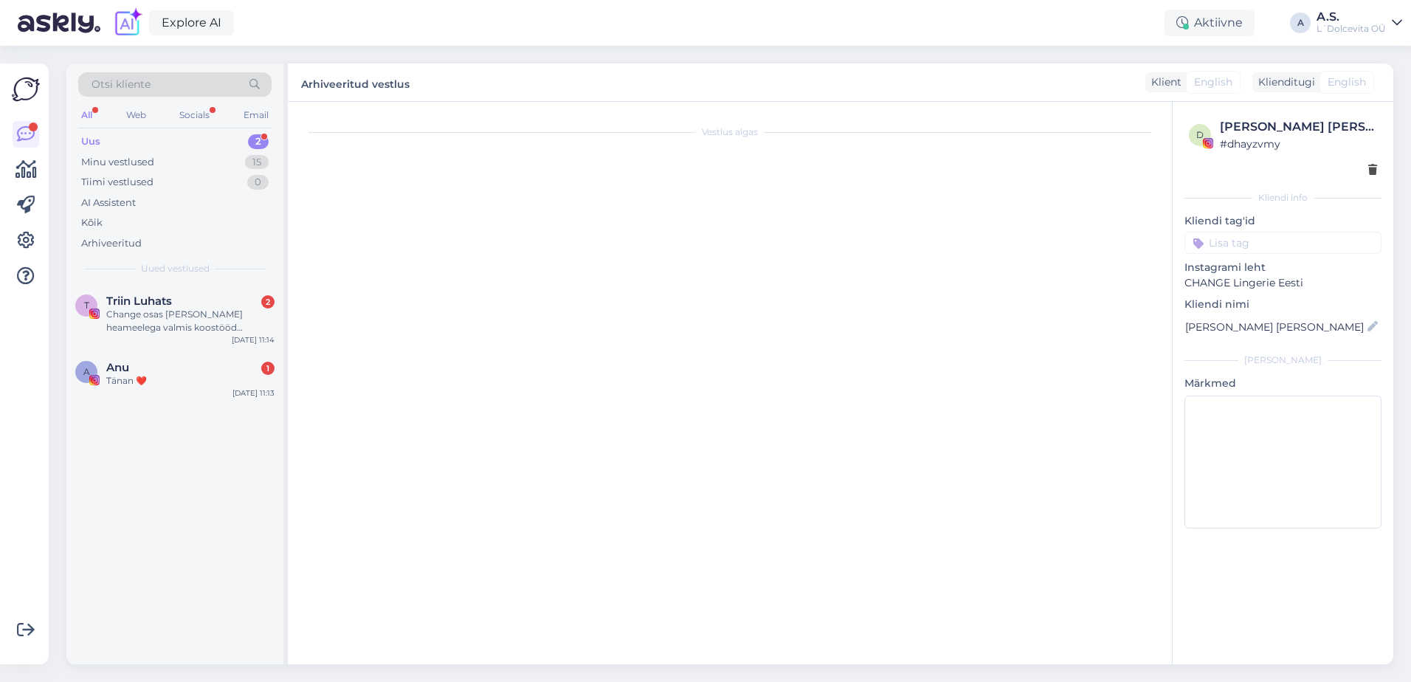
scroll to position [0, 0]
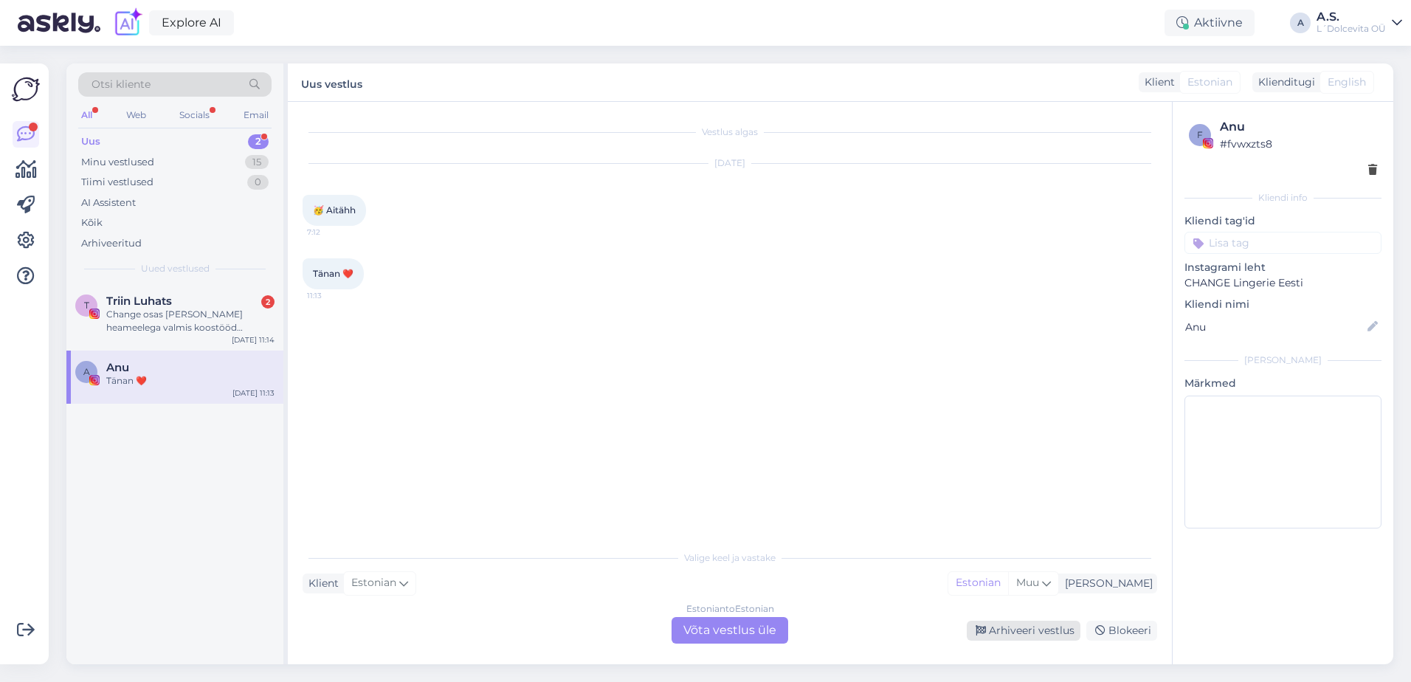
click at [1023, 632] on div "Arhiveeri vestlus" at bounding box center [1023, 630] width 114 height 20
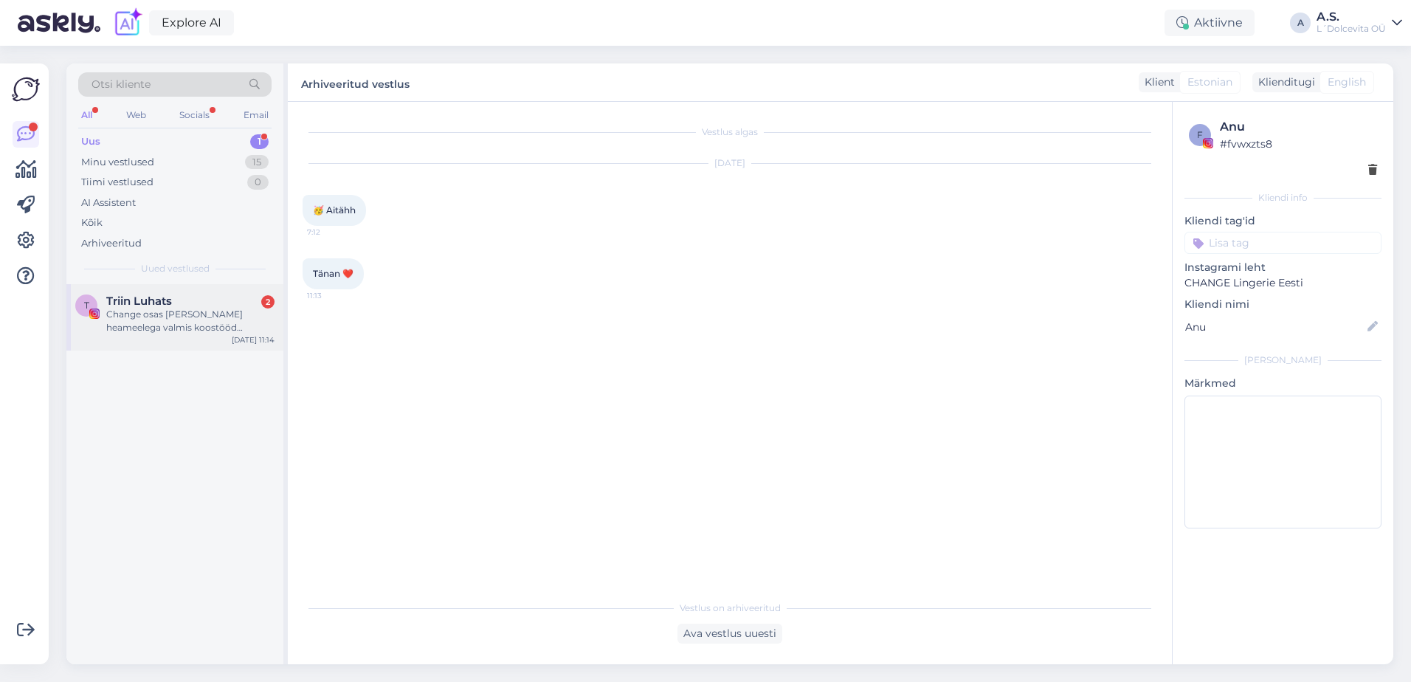
click at [170, 330] on div "Change osas [PERSON_NAME] heameelega valmis koostööd tegema. Ma [PERSON_NAME] C…" at bounding box center [190, 321] width 168 height 27
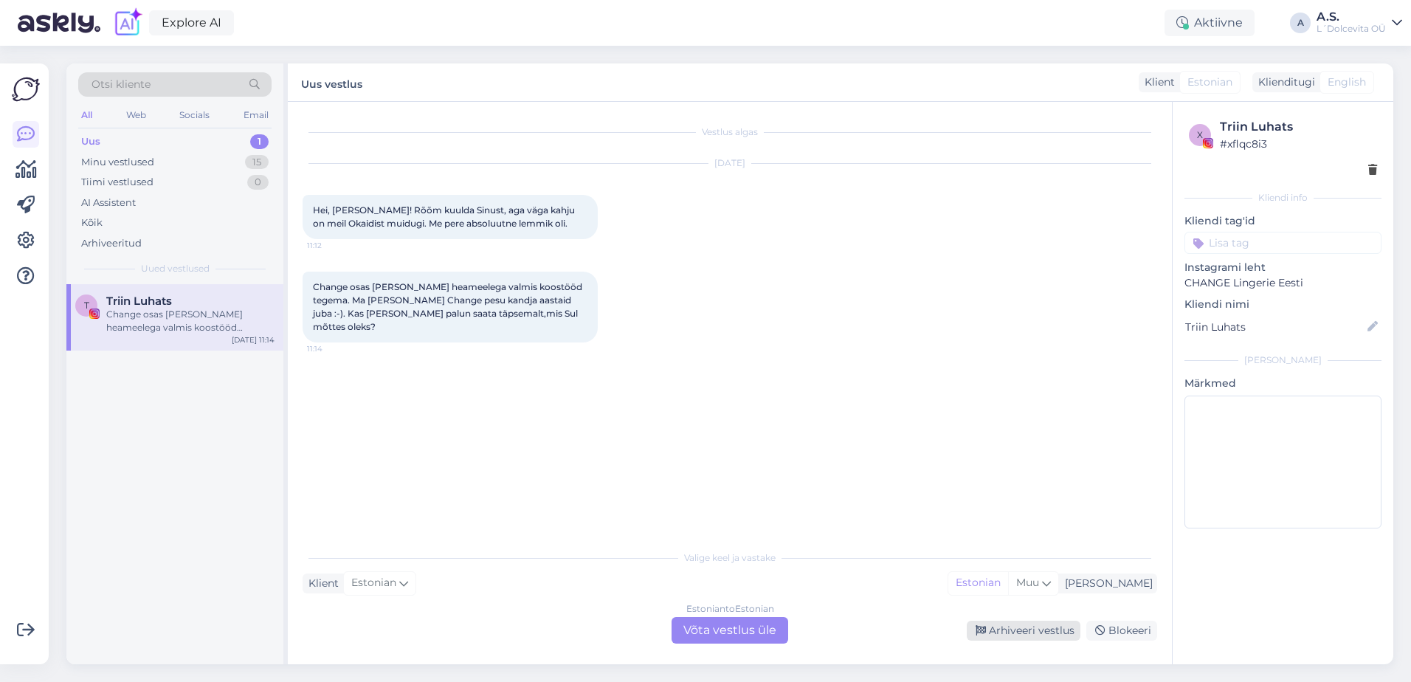
click at [1029, 633] on div "Arhiveeri vestlus" at bounding box center [1023, 630] width 114 height 20
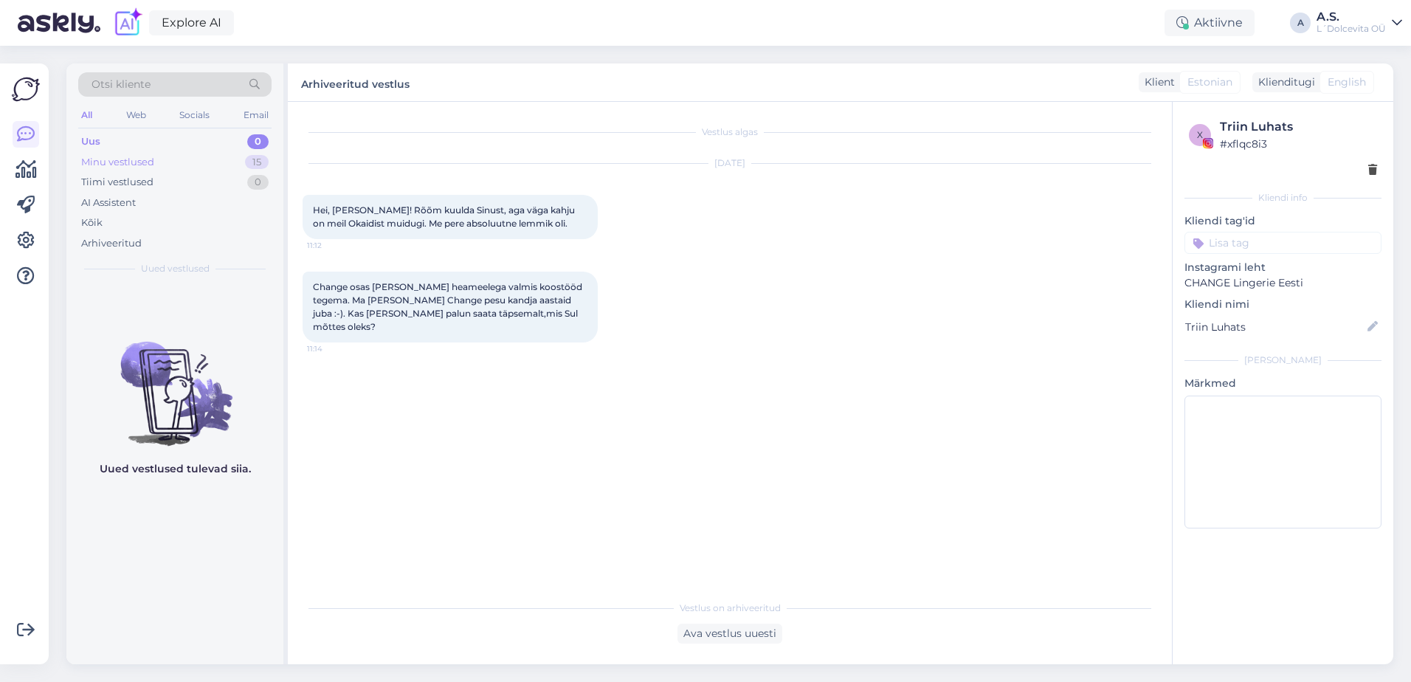
click at [145, 165] on div "Minu vestlused" at bounding box center [117, 162] width 73 height 15
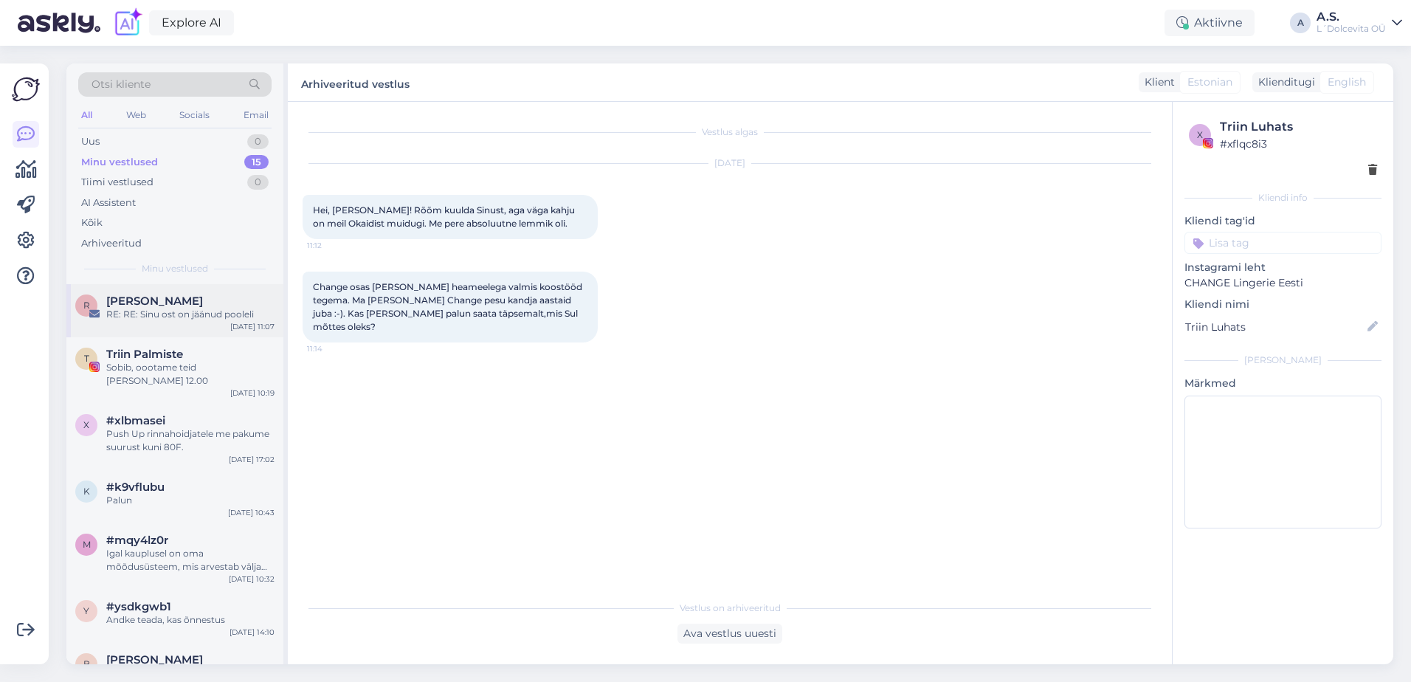
click at [181, 316] on div "RE: RE: Sinu ost on jäänud pooleli" at bounding box center [190, 314] width 168 height 13
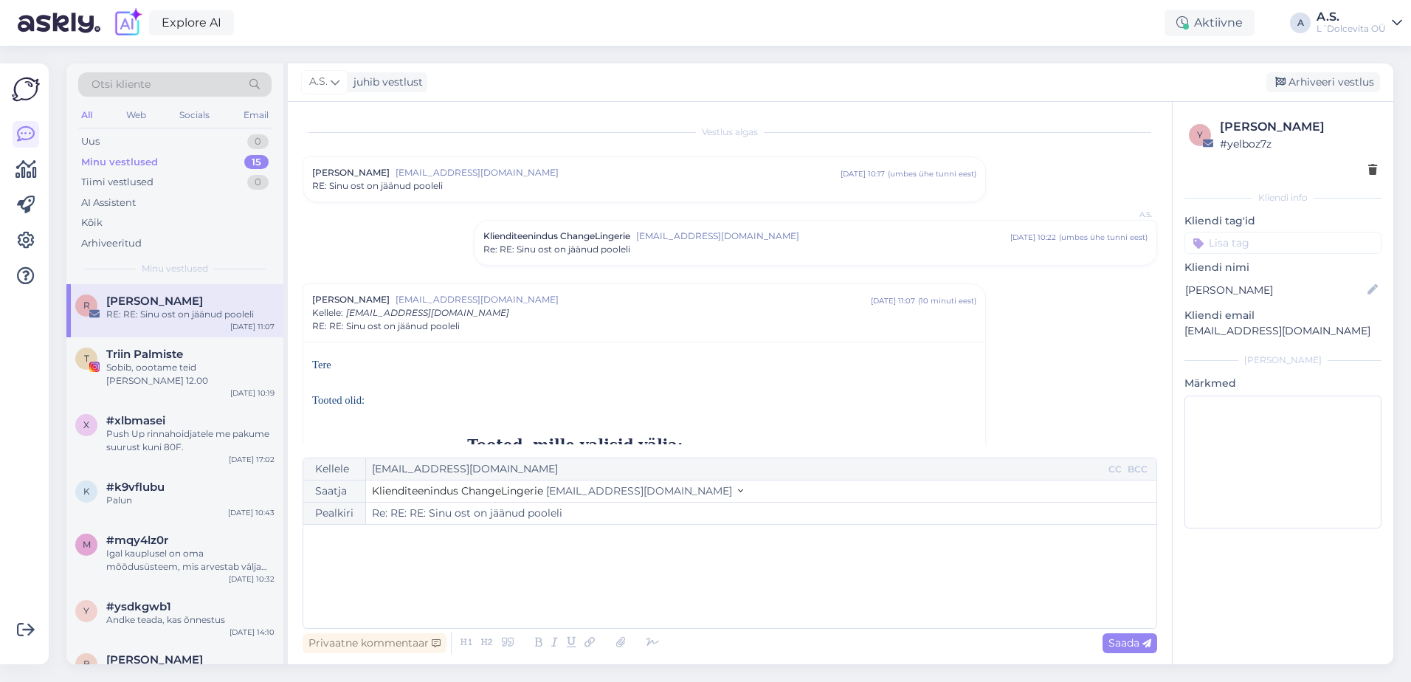
scroll to position [167, 0]
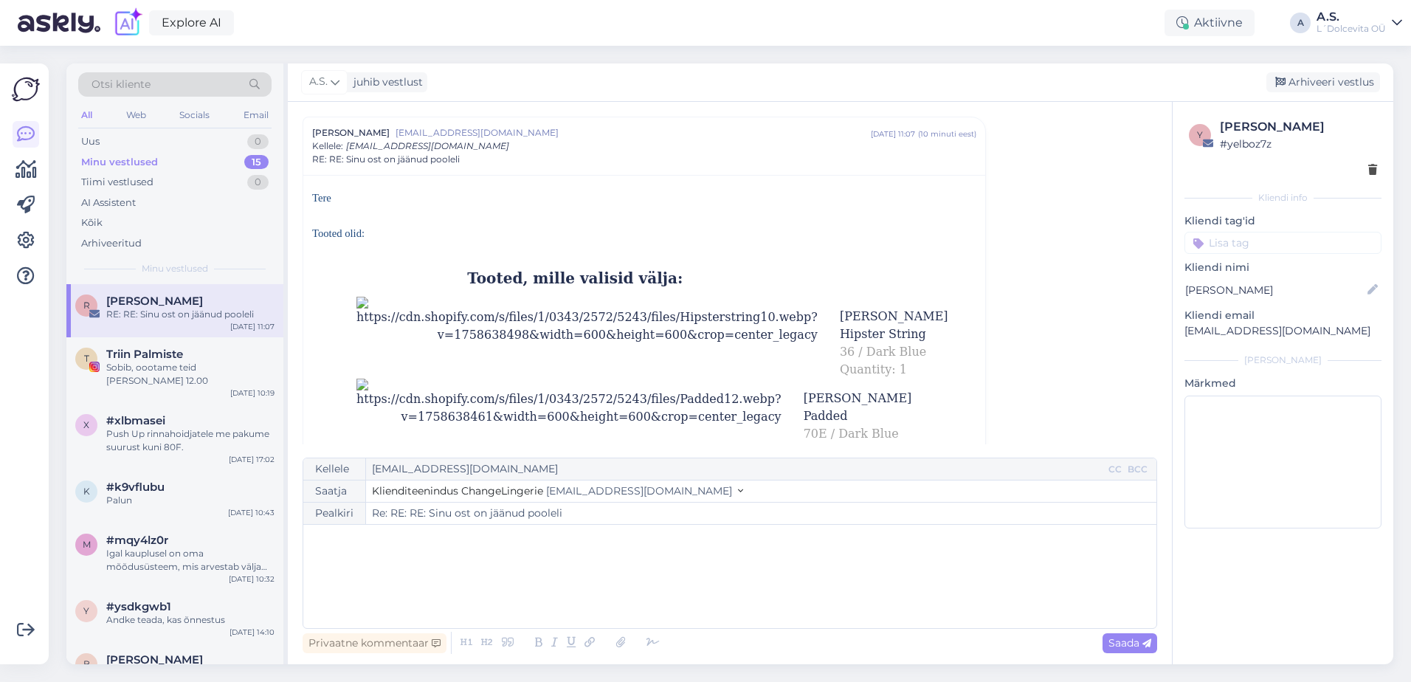
click at [464, 560] on div "﻿" at bounding box center [730, 576] width 838 height 89
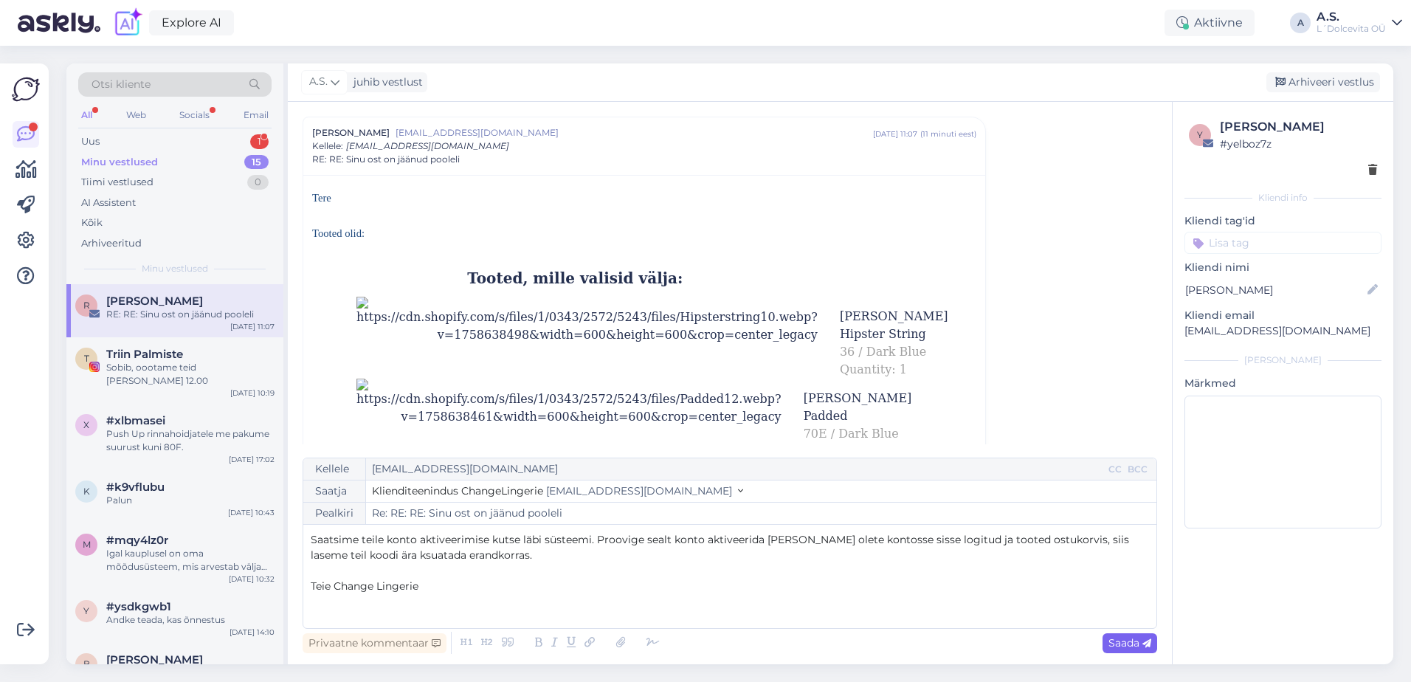
click at [1123, 638] on span "Saada" at bounding box center [1129, 642] width 43 height 13
type input "Re: RE: RE: Sinu ost on jäänud pooleli"
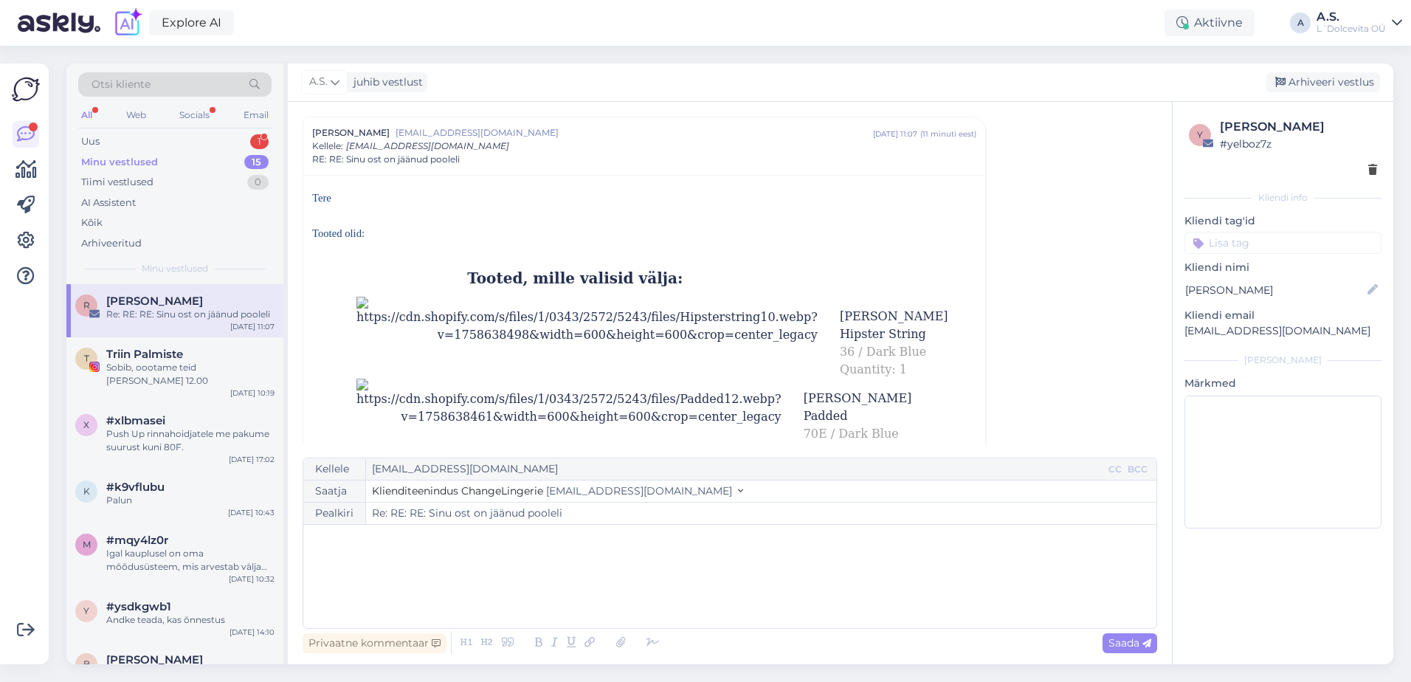
scroll to position [851, 0]
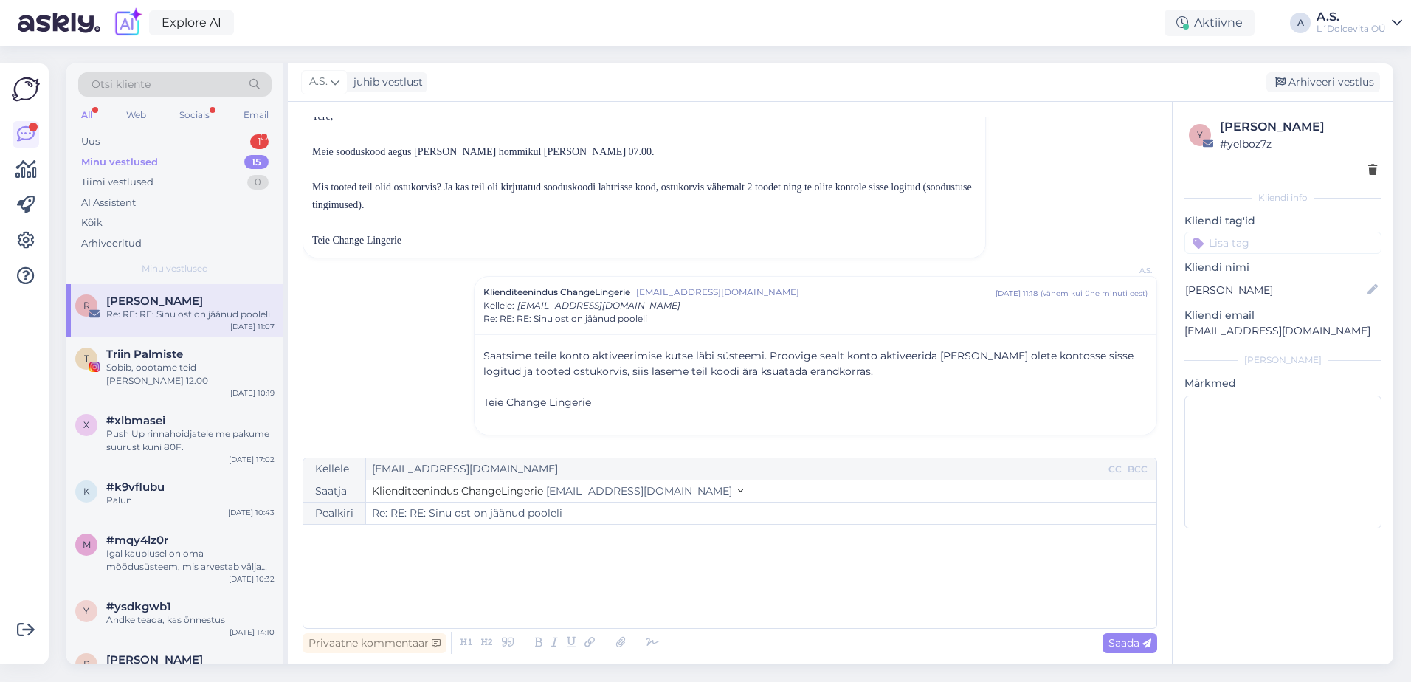
click at [163, 167] on div "Minu vestlused 15" at bounding box center [174, 162] width 193 height 21
click at [157, 166] on div "Minu vestlused 15" at bounding box center [174, 162] width 193 height 21
click at [157, 143] on div "Uus 1" at bounding box center [174, 141] width 193 height 21
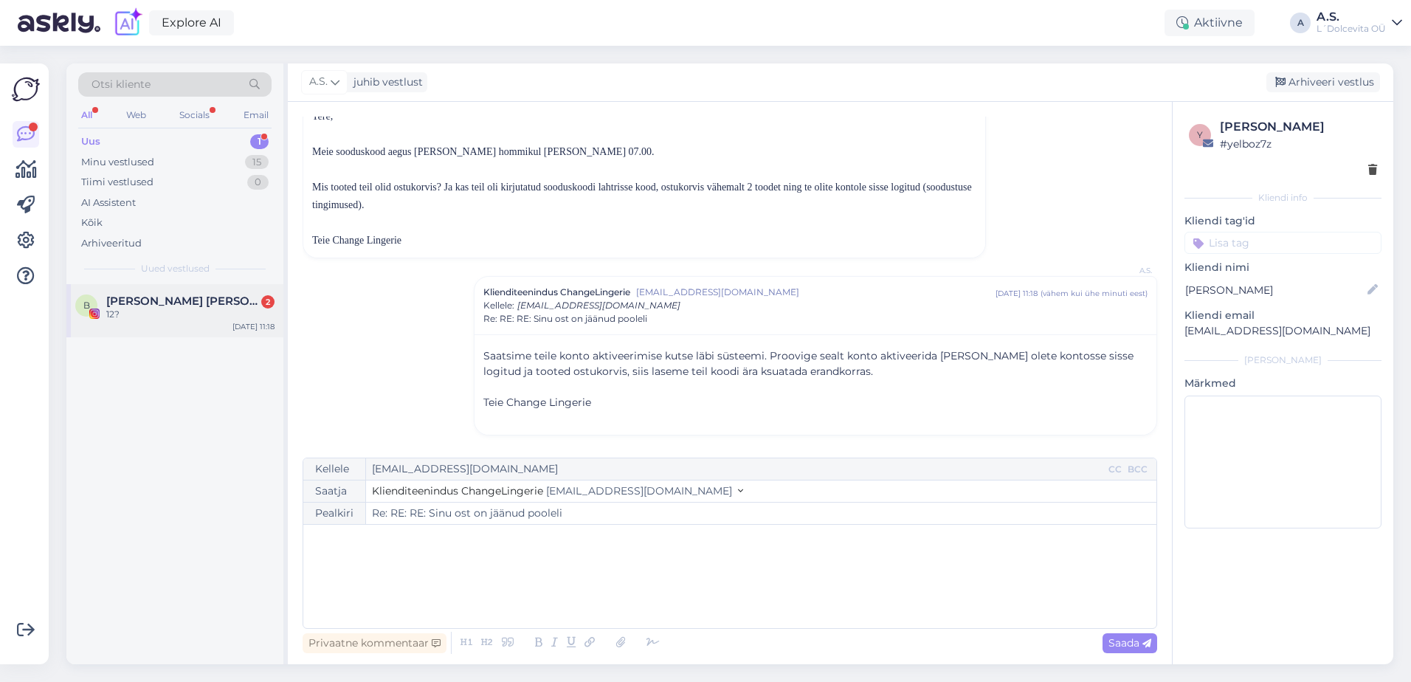
click at [179, 314] on div "12?" at bounding box center [190, 314] width 168 height 13
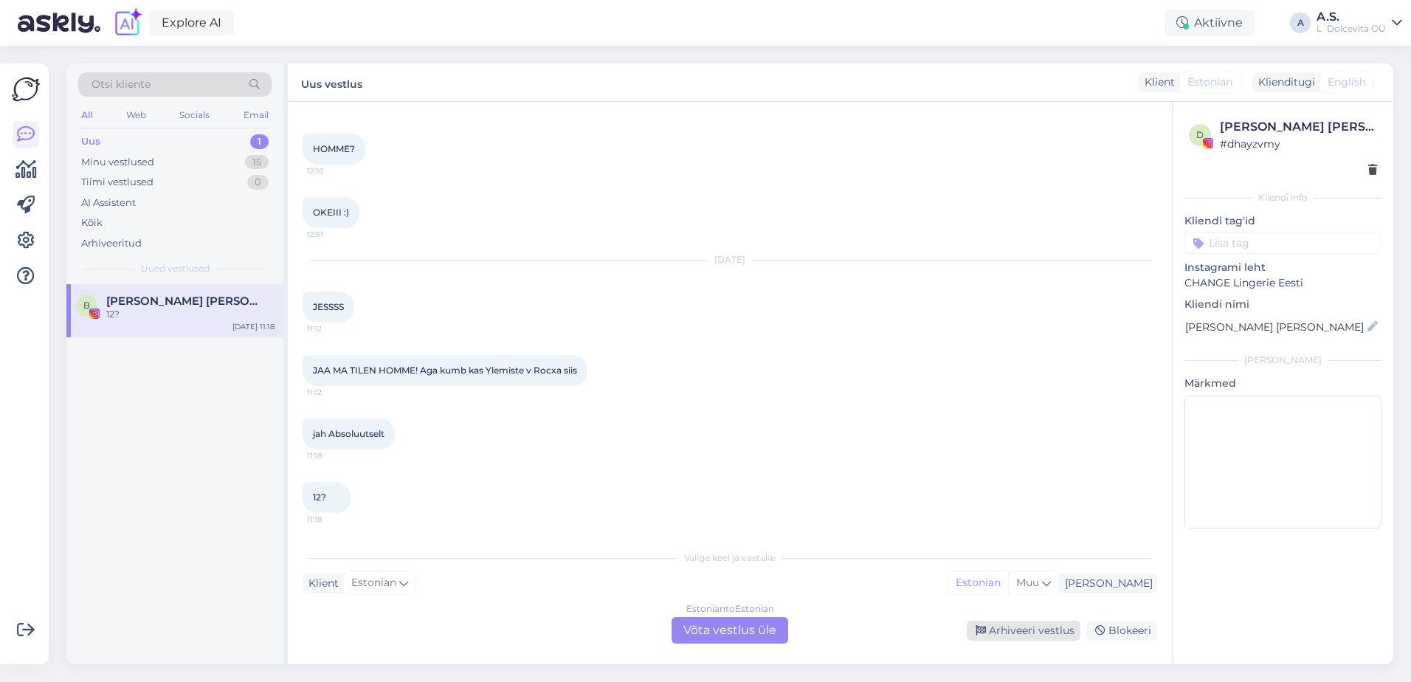
click at [1037, 634] on div "Arhiveeri vestlus" at bounding box center [1023, 630] width 114 height 20
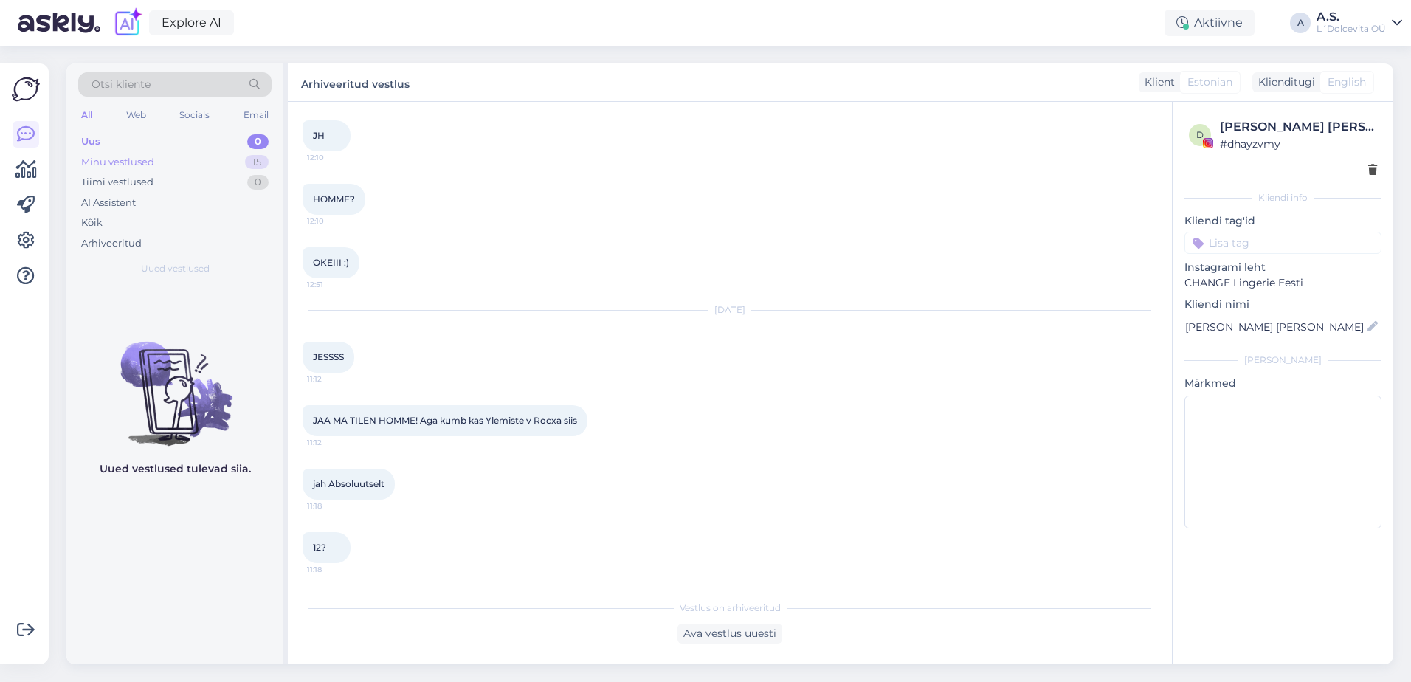
click at [124, 163] on div "Minu vestlused" at bounding box center [117, 162] width 73 height 15
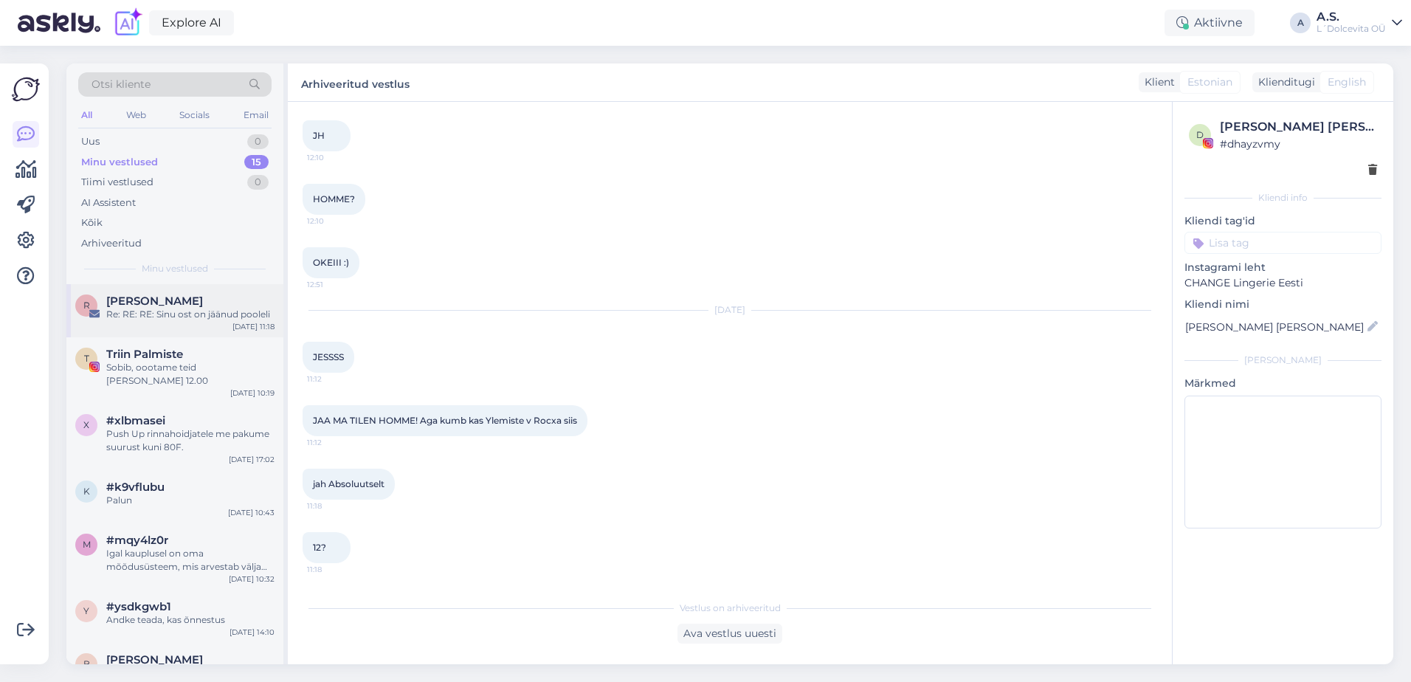
click at [166, 328] on div "R [PERSON_NAME] Re: RE: RE: Sinu ost on jäänud pooleli [DATE] 11:18" at bounding box center [174, 310] width 217 height 53
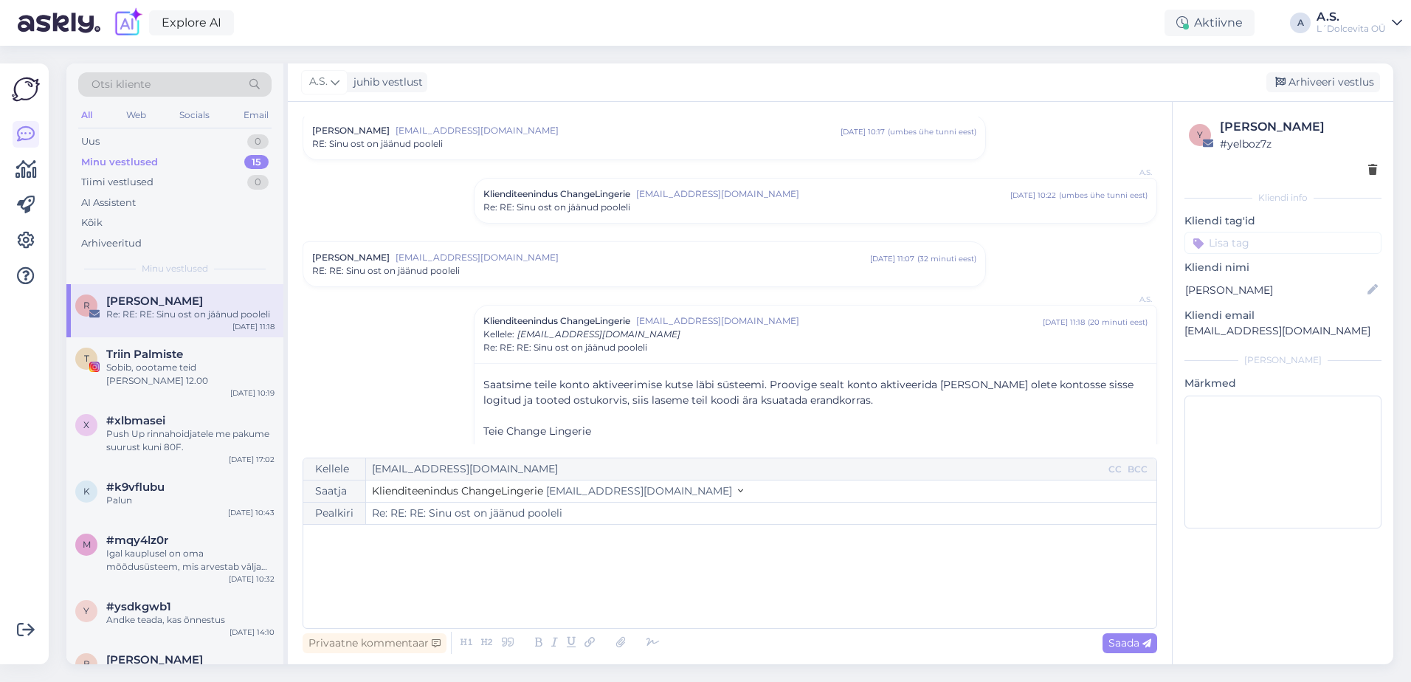
scroll to position [71, 0]
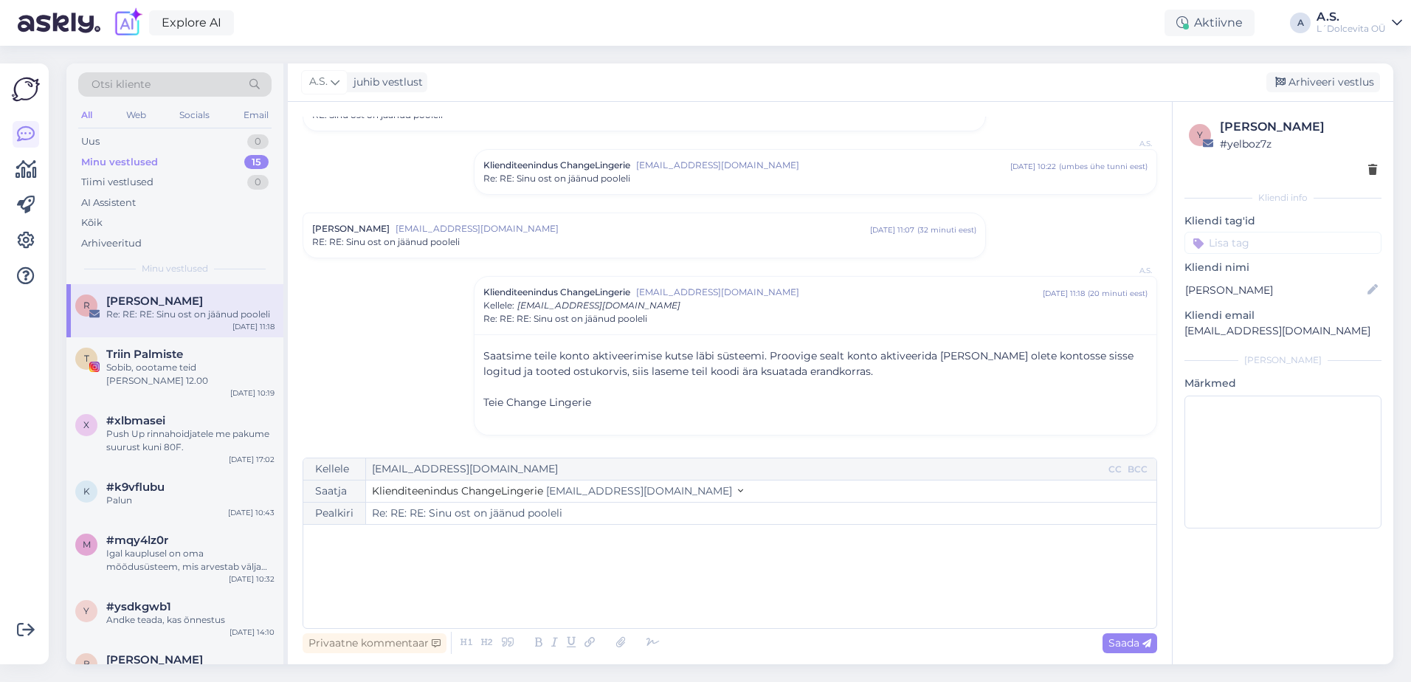
type input "Re: RE: RE: RE: Sinu ost on jäänud pooleli"
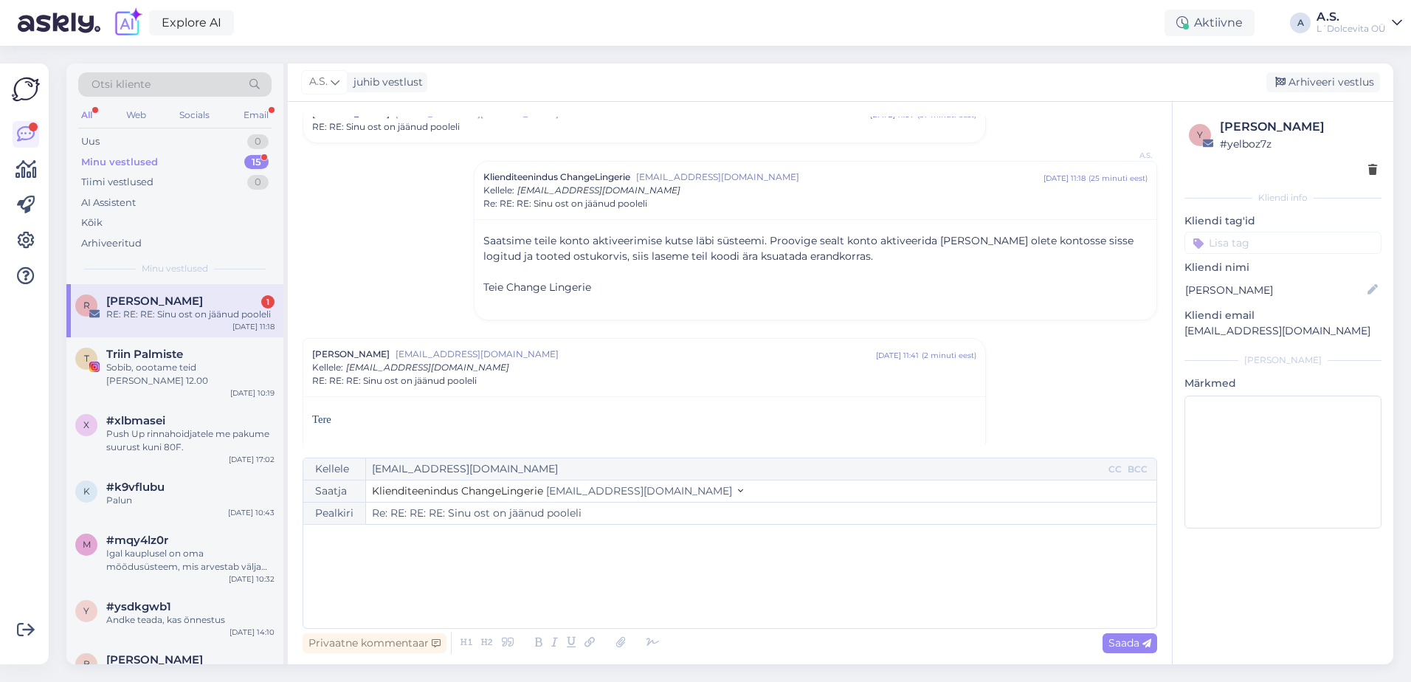
click at [175, 317] on div "RE: RE: RE: Sinu ost on jäänud pooleli" at bounding box center [190, 314] width 168 height 13
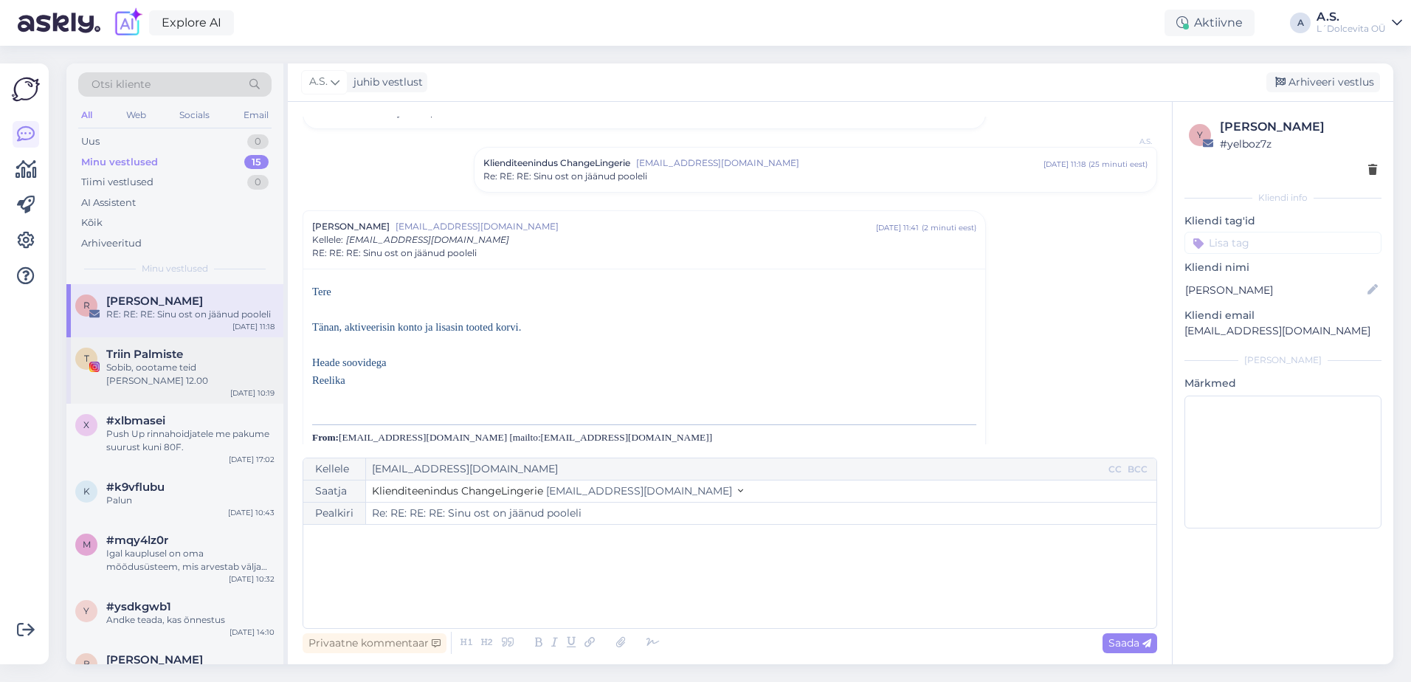
scroll to position [158, 0]
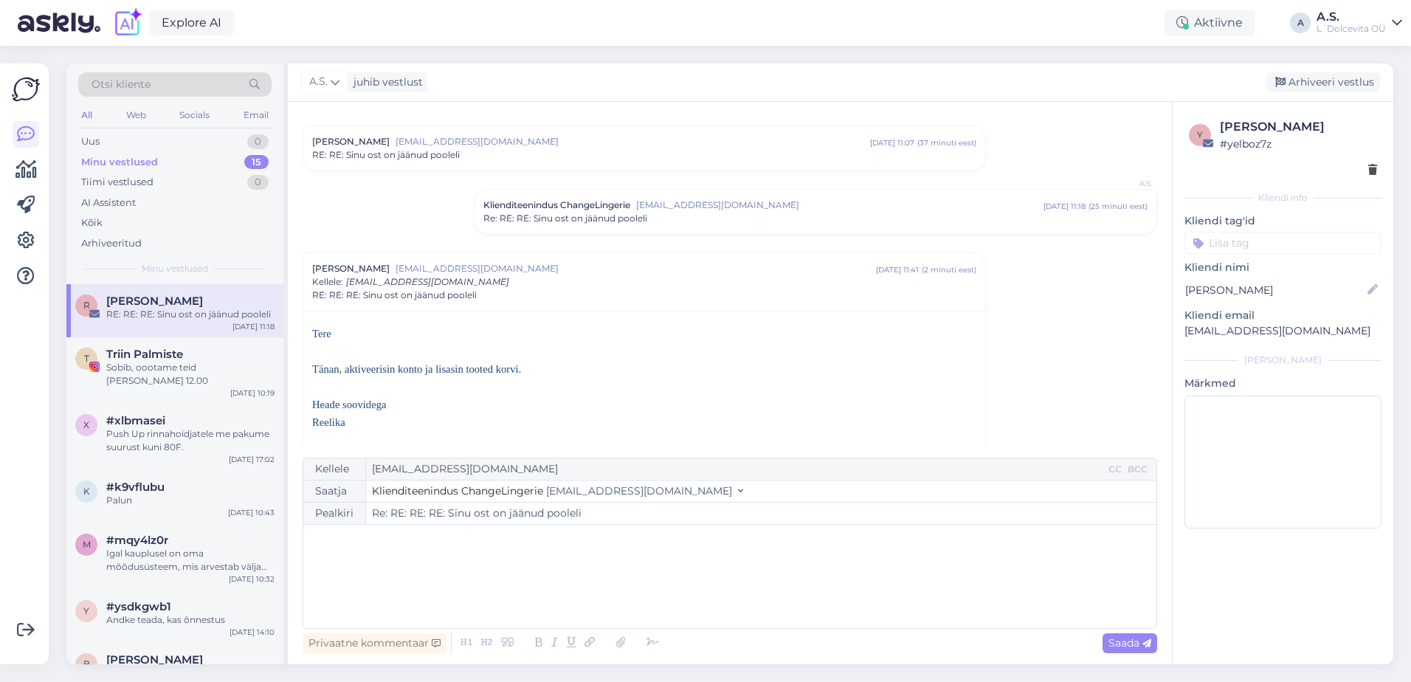
click at [369, 564] on div "﻿" at bounding box center [730, 576] width 838 height 89
click at [1116, 638] on span "Saada" at bounding box center [1129, 642] width 43 height 13
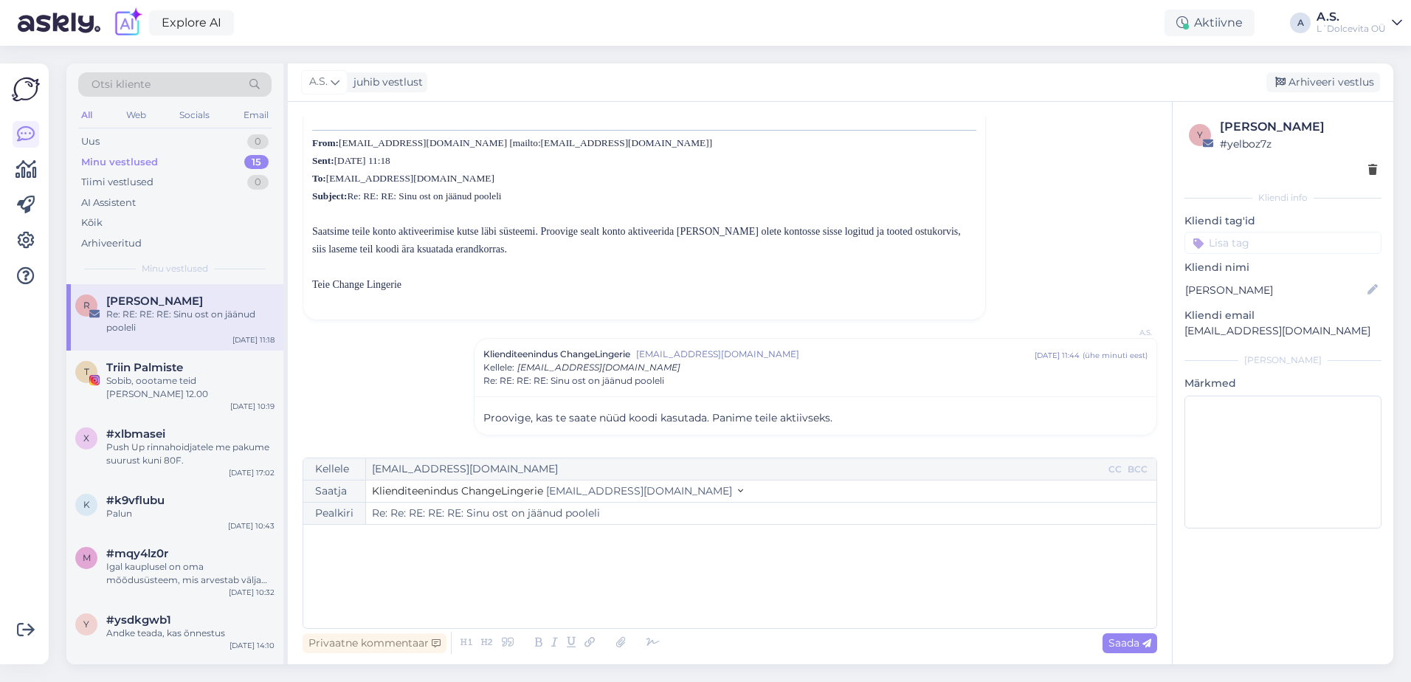
click at [162, 168] on div "Minu vestlused 15" at bounding box center [174, 162] width 193 height 21
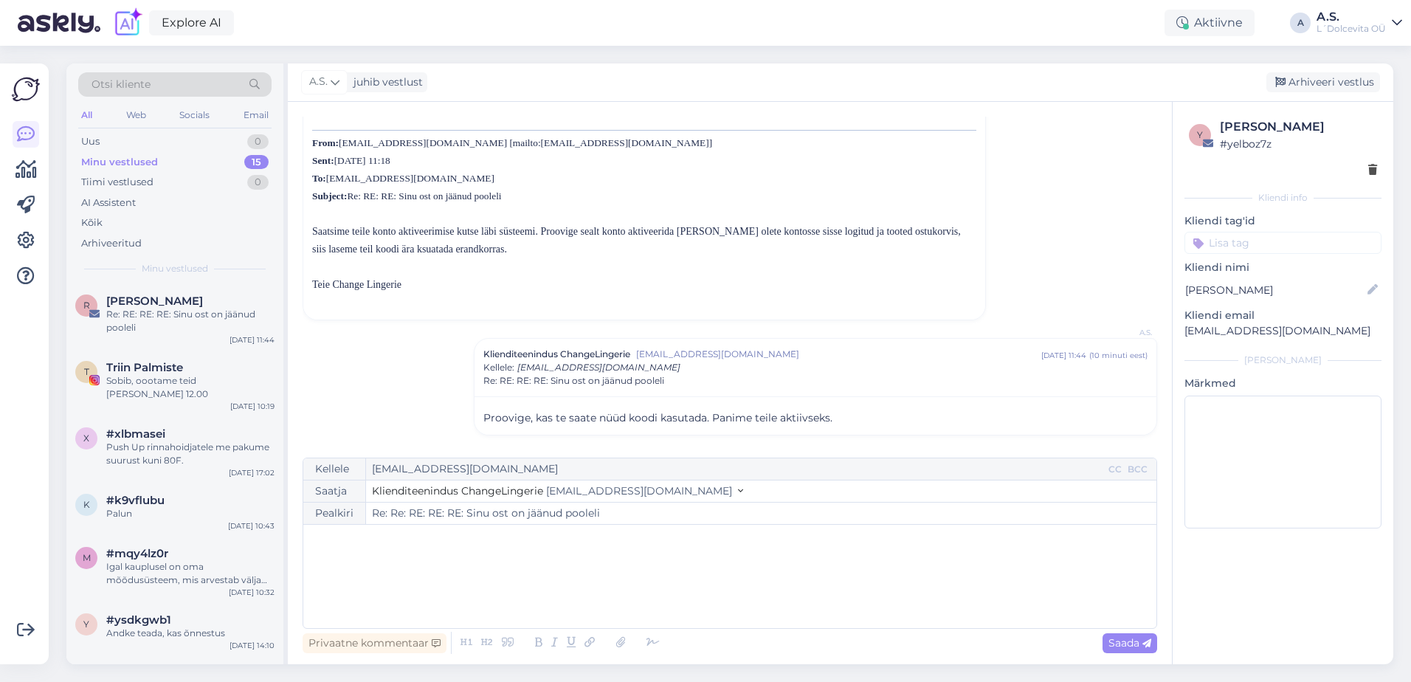
type input "Re: RE: RE: RE: RE: Sinu ost on jäänud pooleli"
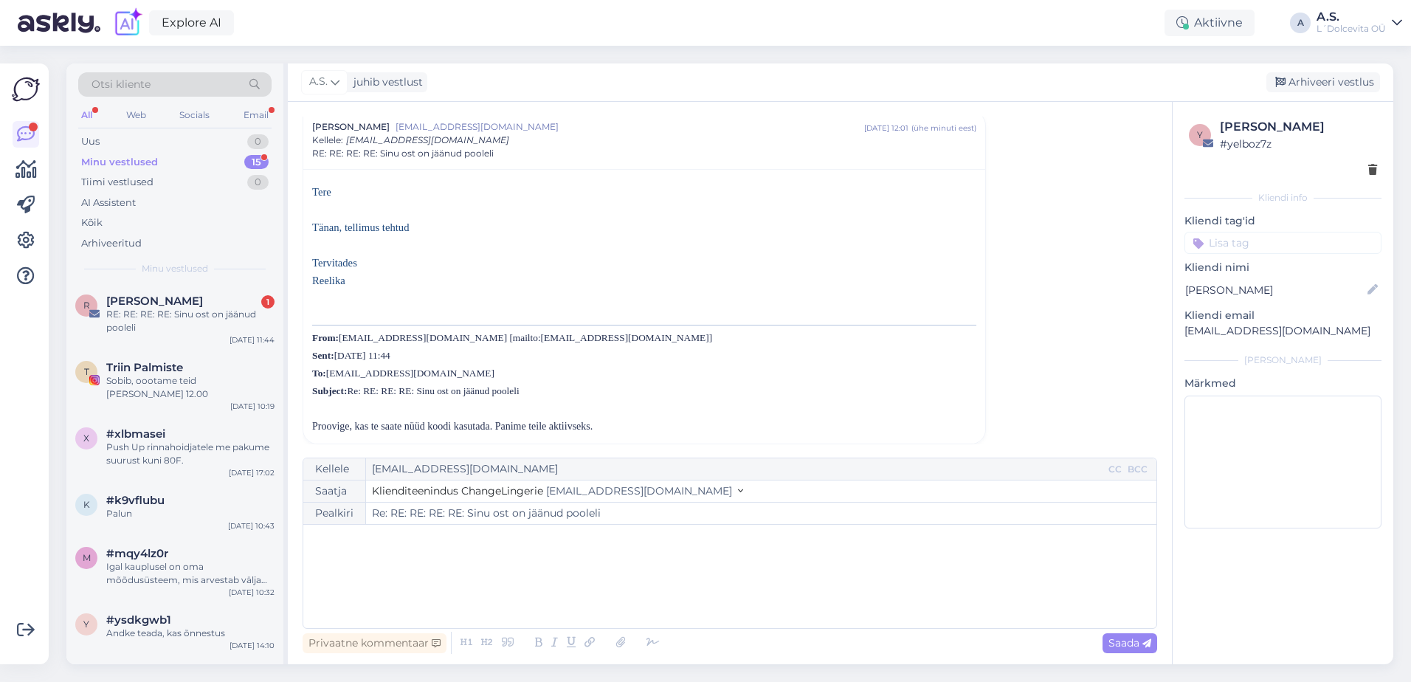
scroll to position [845, 0]
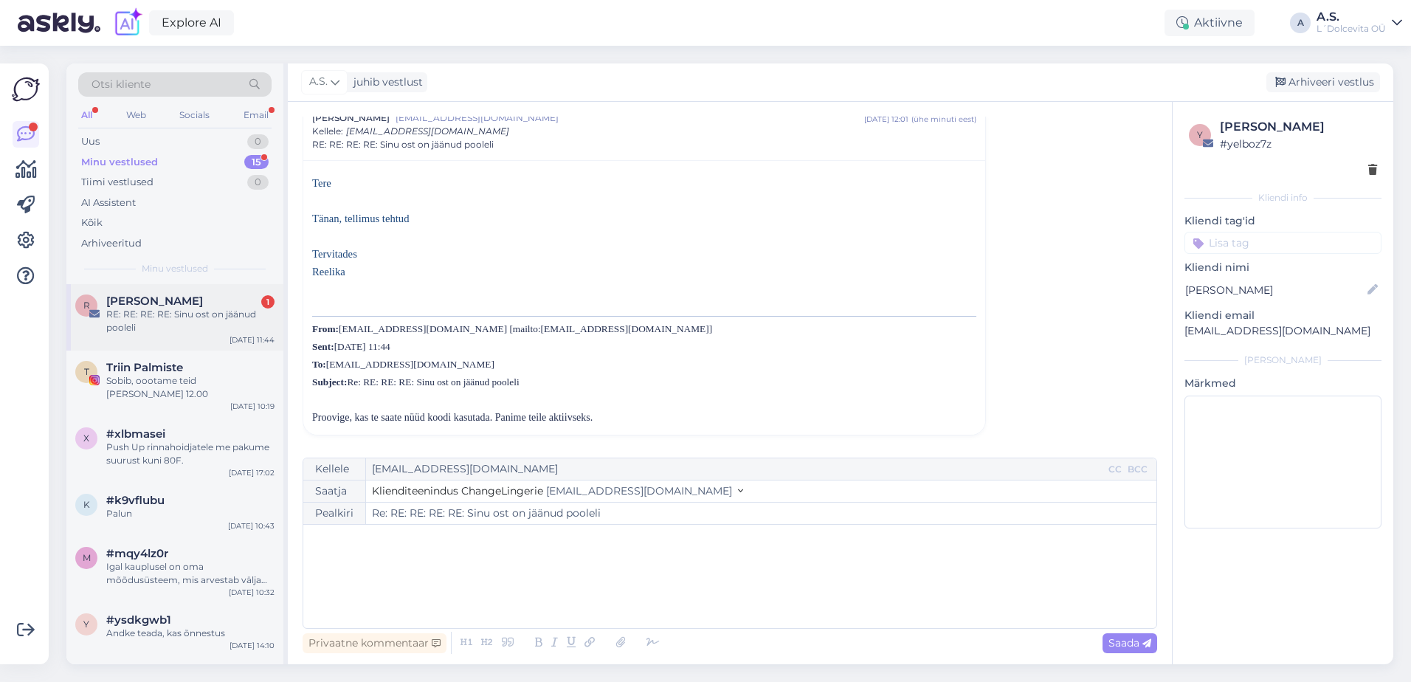
click at [207, 330] on div "RE: RE: RE: RE: Sinu ost on jäänud pooleli" at bounding box center [190, 321] width 168 height 27
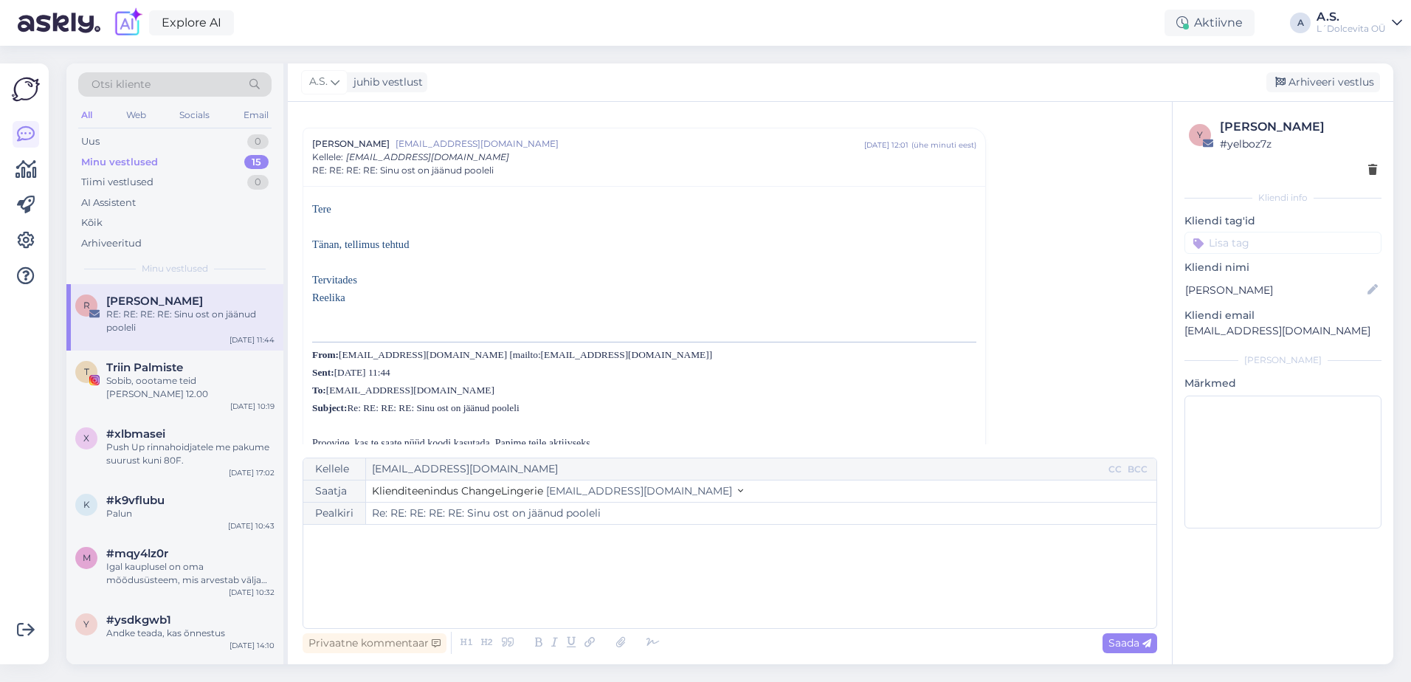
scroll to position [435, 0]
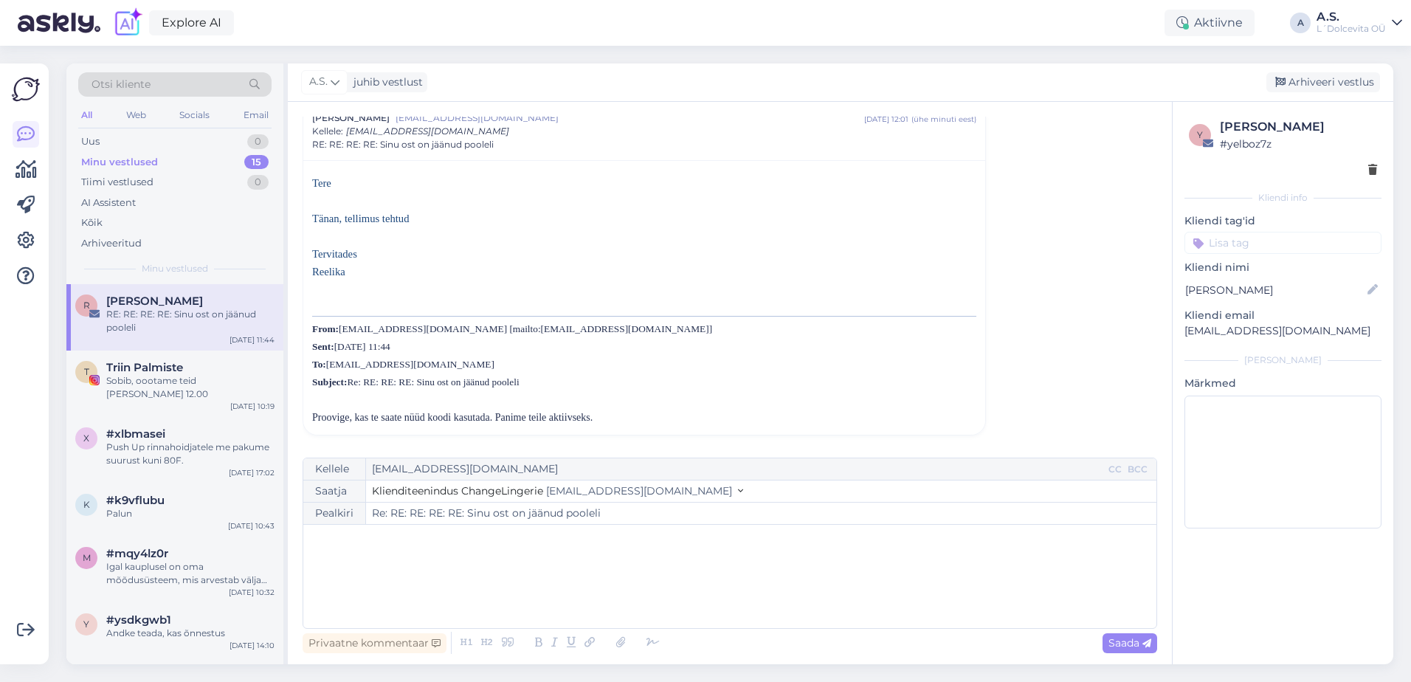
click at [789, 534] on p "﻿" at bounding box center [730, 539] width 838 height 15
click at [1108, 648] on span "Saada" at bounding box center [1129, 642] width 43 height 13
type input "Re: Re: RE: RE: RE: RE: Sinu ost on jäänud pooleli"
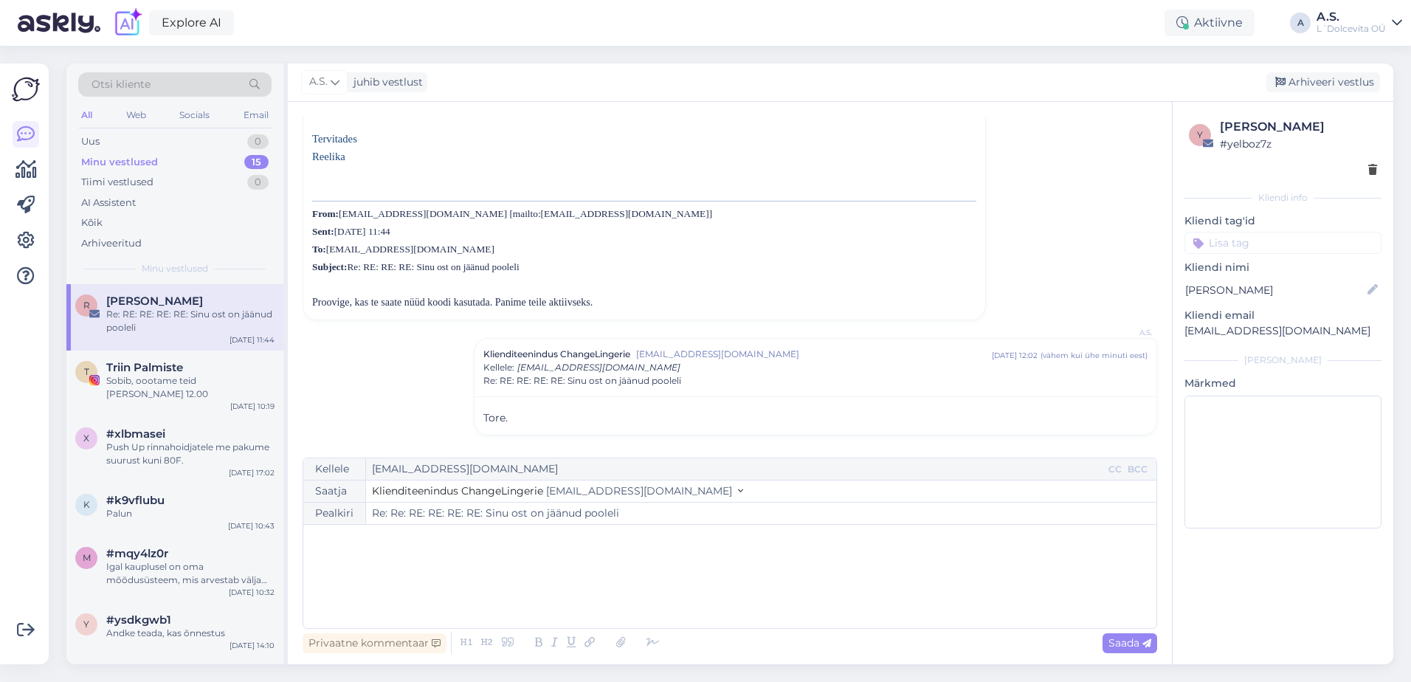
click at [151, 160] on div "Minu vestlused" at bounding box center [119, 162] width 77 height 15
